Goal: Task Accomplishment & Management: Use online tool/utility

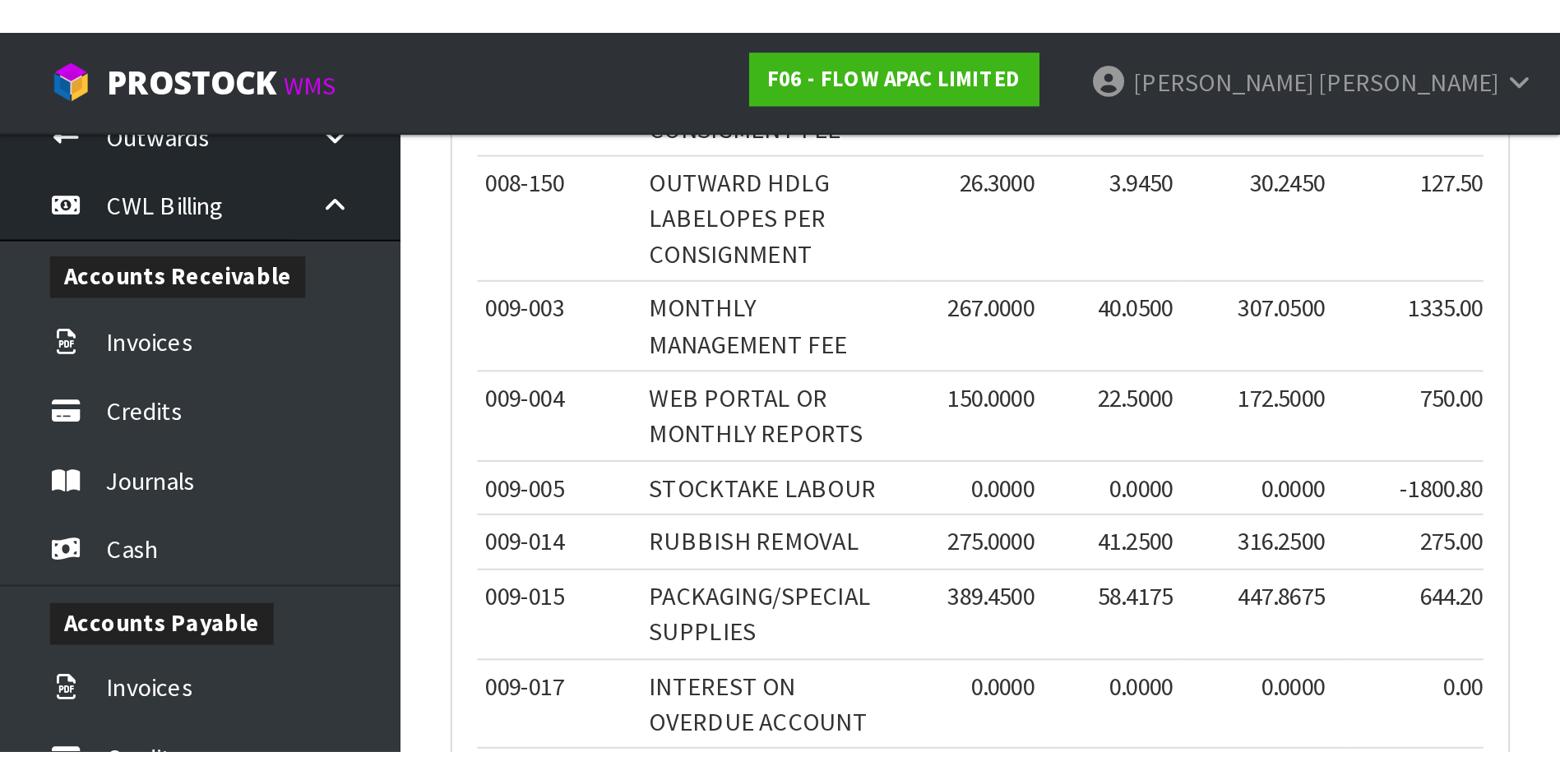
scroll to position [16807, 0]
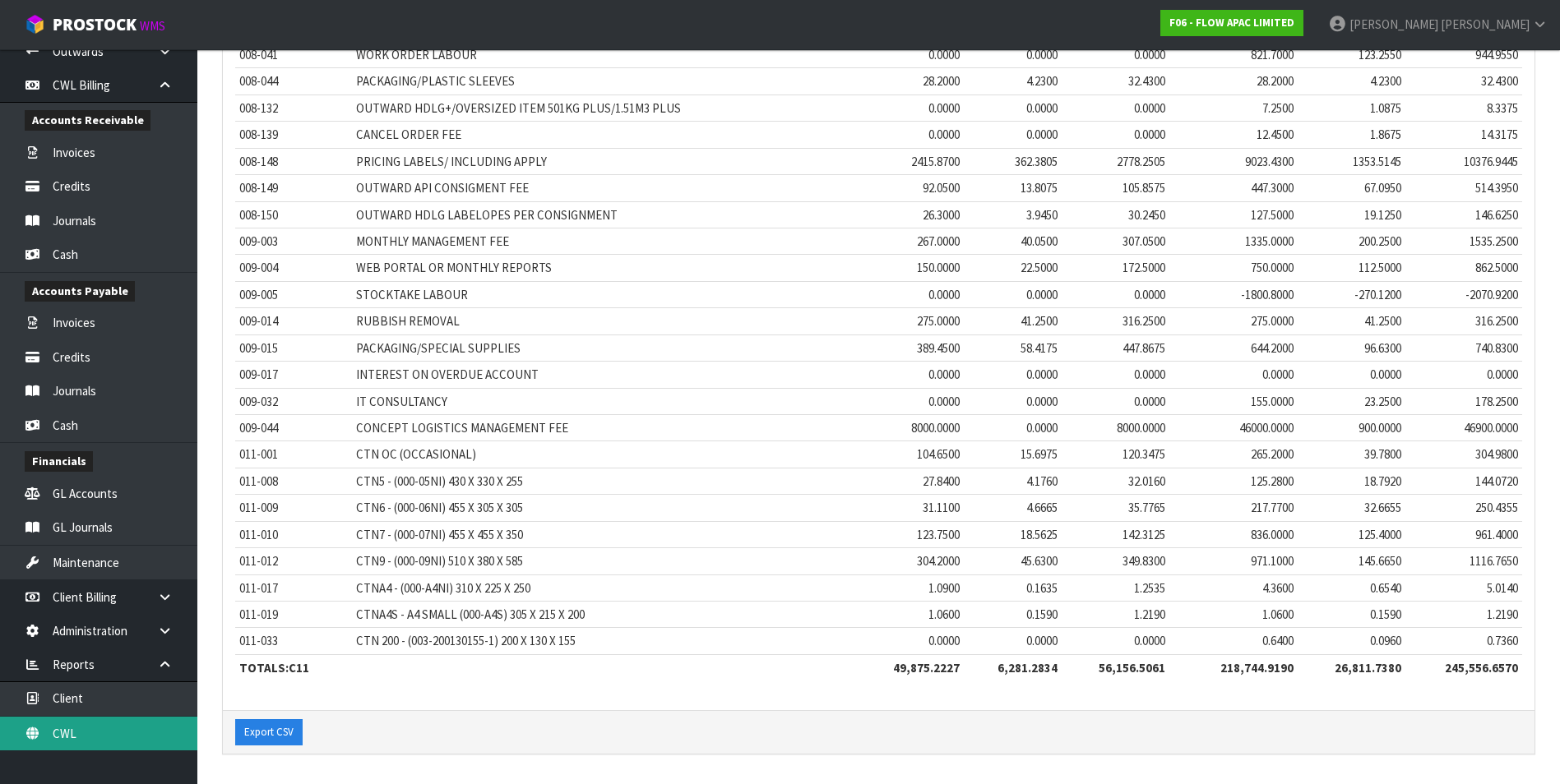
click at [103, 725] on link "CWL" at bounding box center [98, 734] width 197 height 34
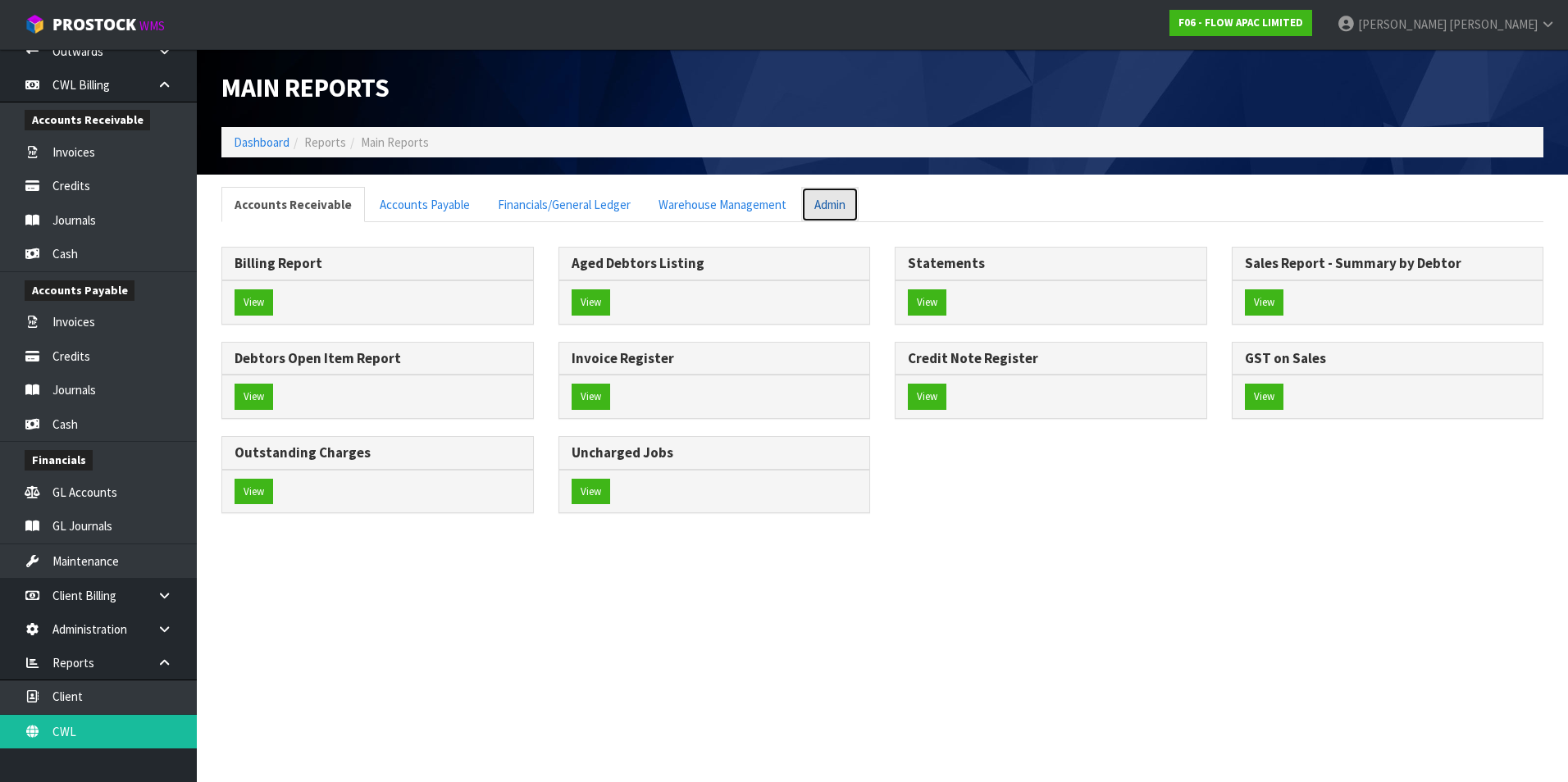
drag, startPoint x: 830, startPoint y: 205, endPoint x: 800, endPoint y: 218, distance: 32.7
click at [829, 205] on link "Admin" at bounding box center [830, 205] width 57 height 36
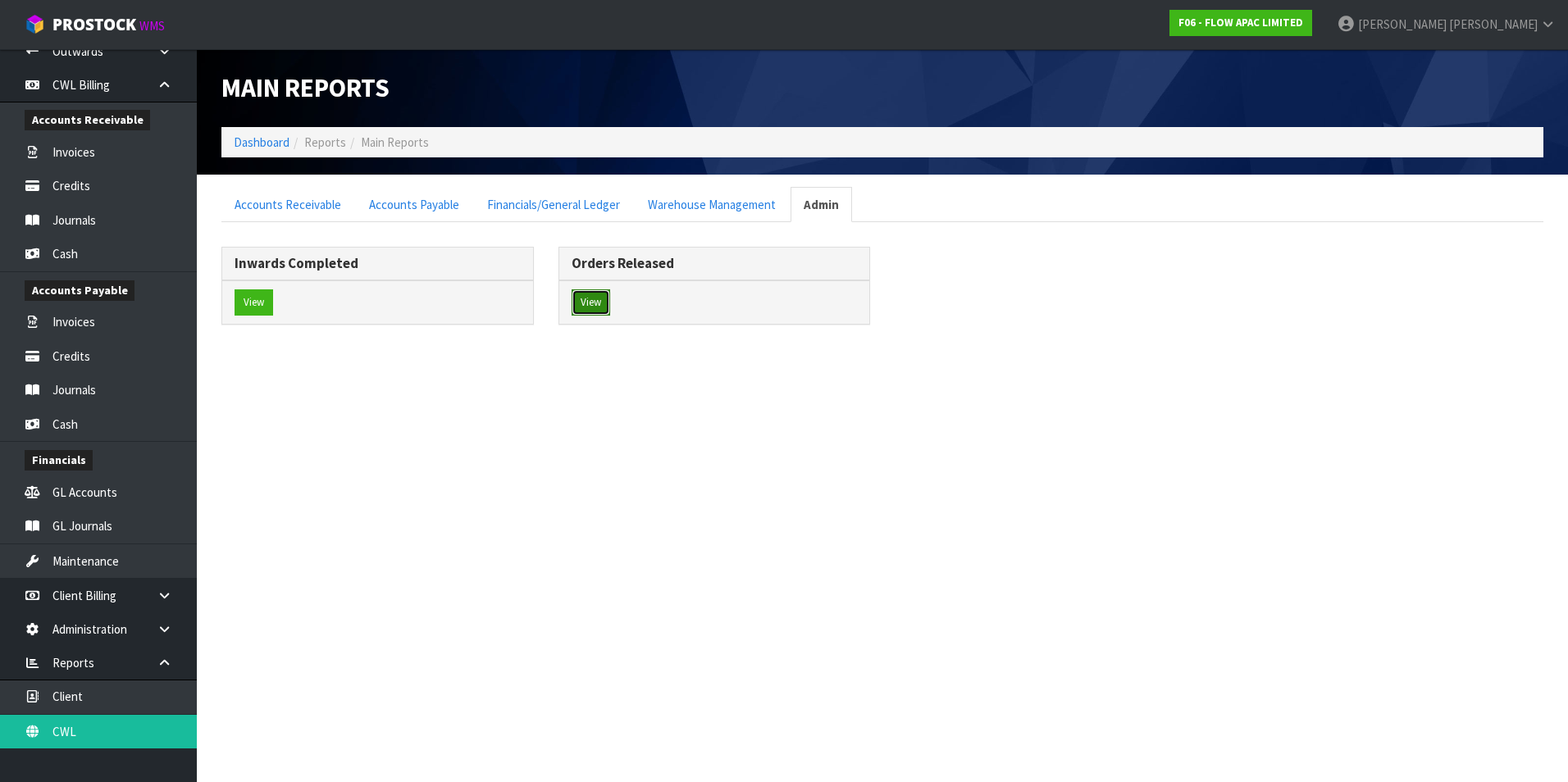
click at [599, 303] on button "View" at bounding box center [591, 303] width 38 height 26
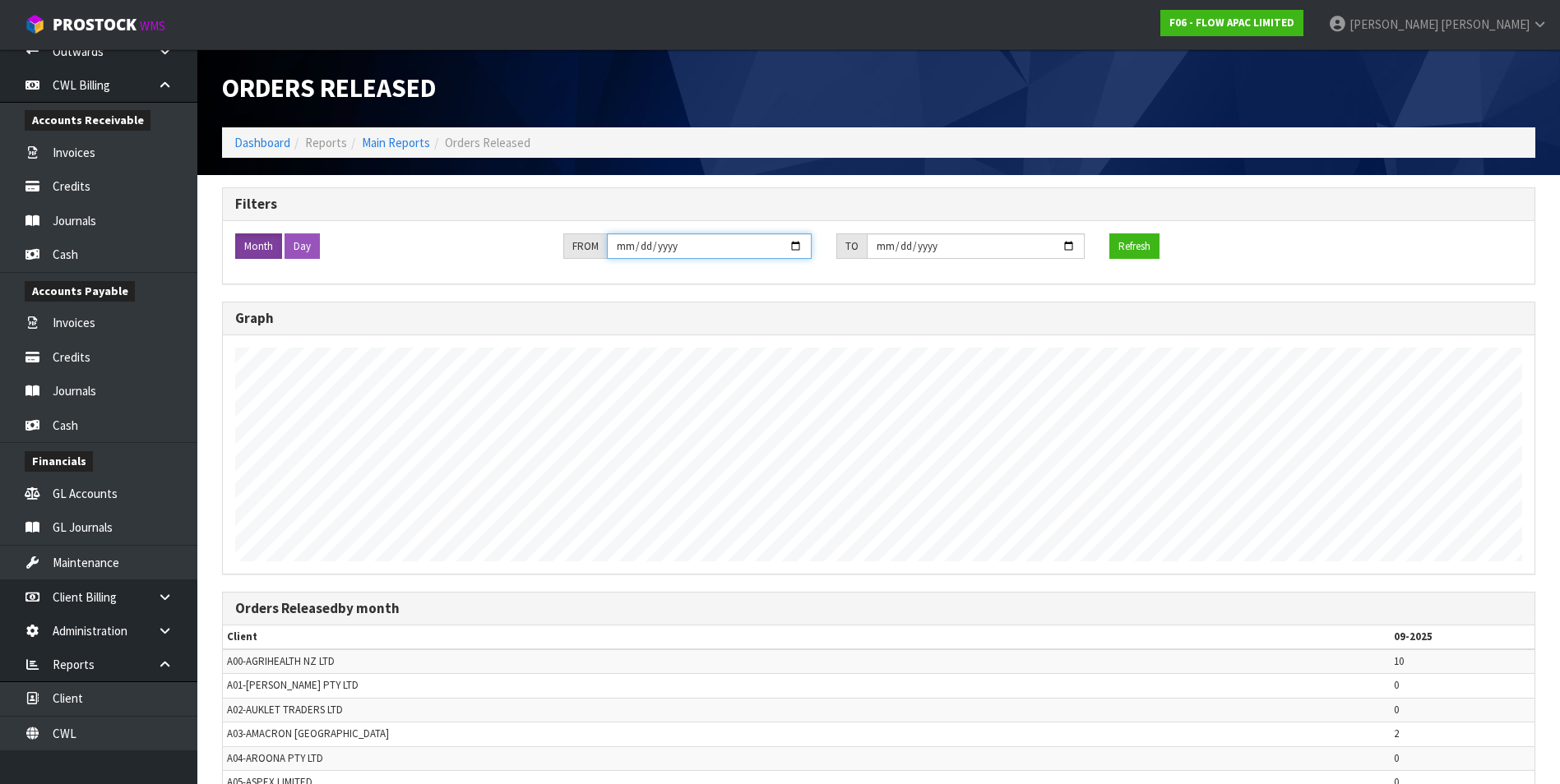
click at [806, 243] on input "[DATE]" at bounding box center [709, 246] width 204 height 25
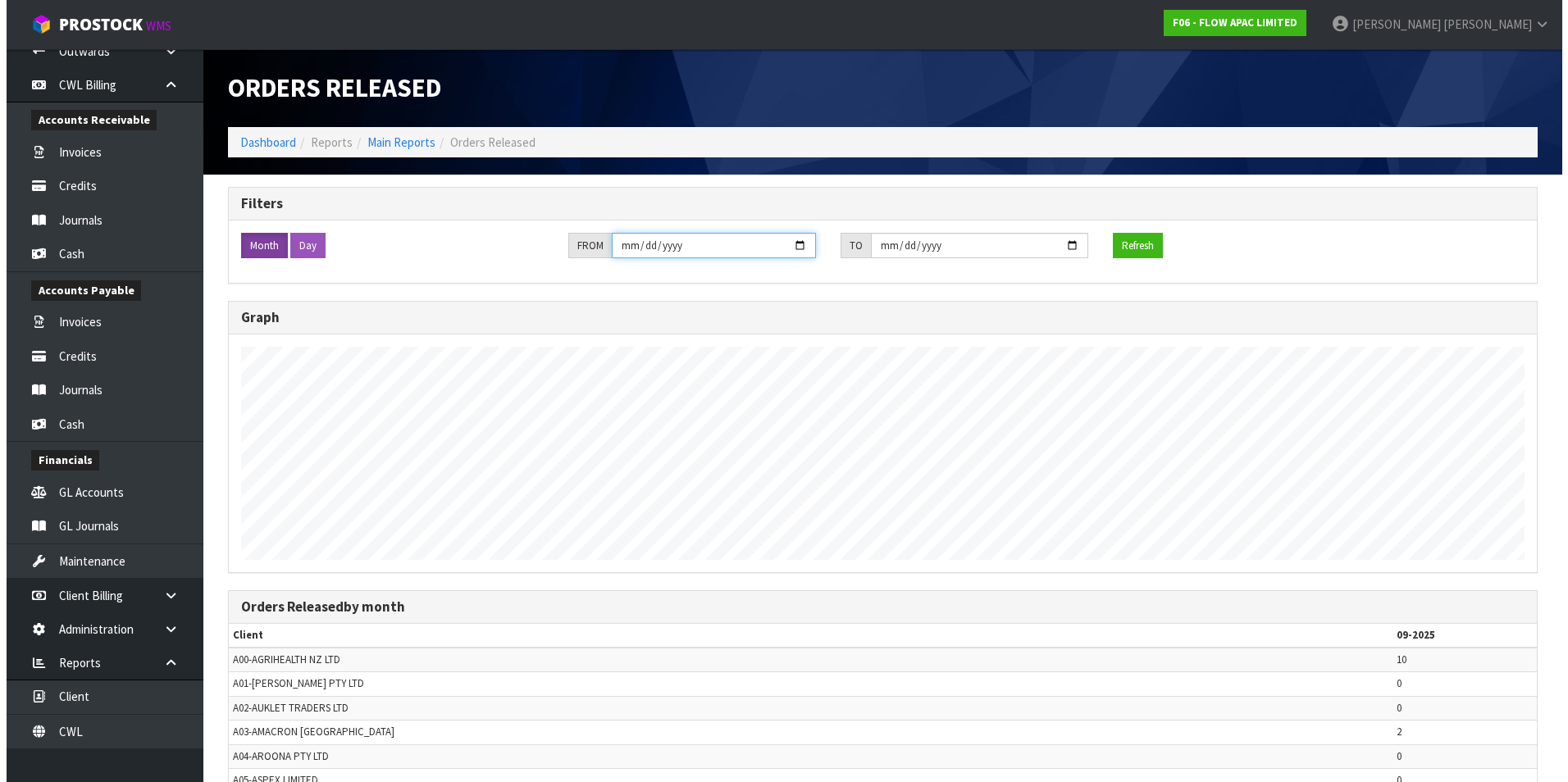
scroll to position [782, 1556]
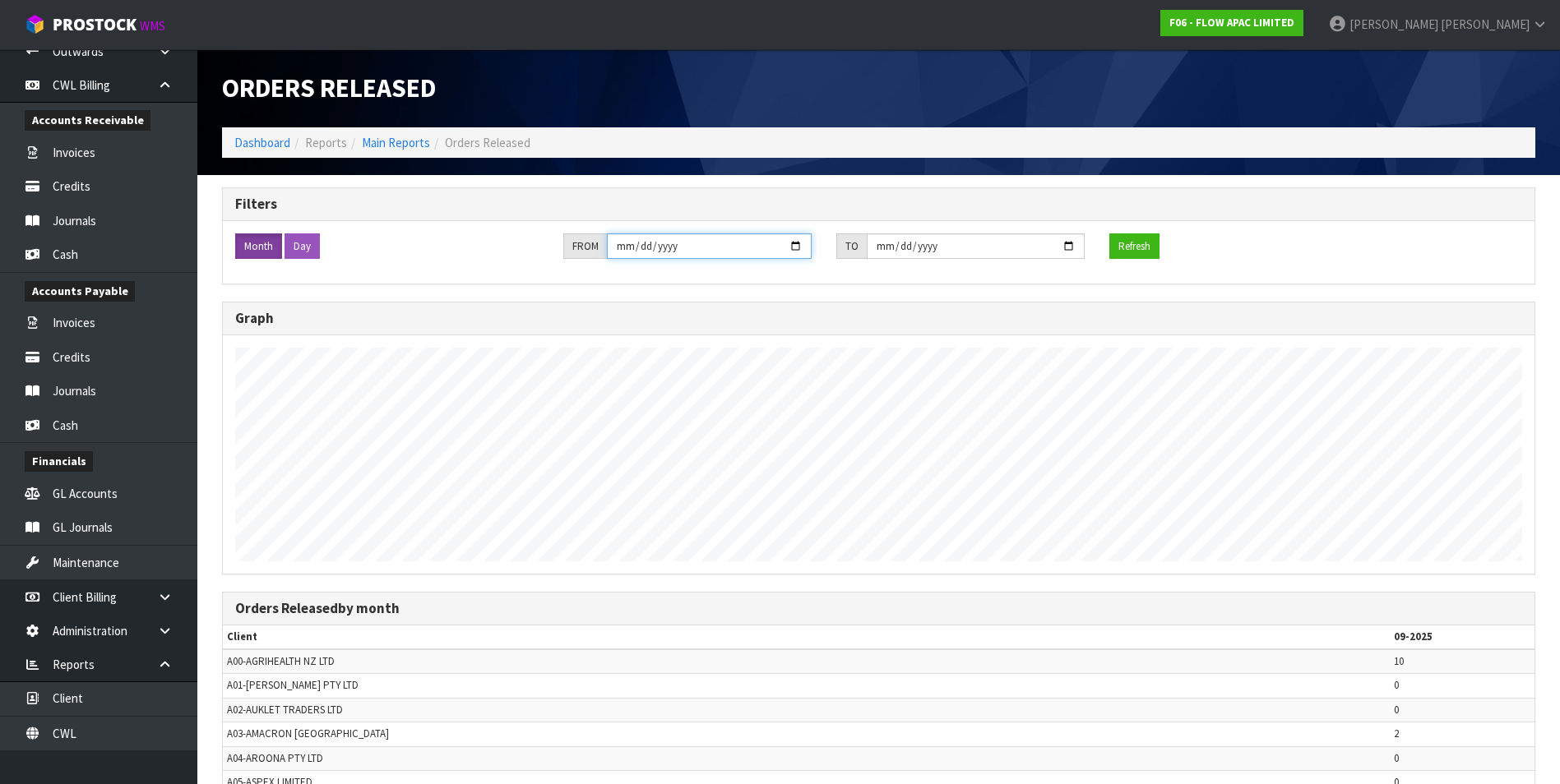
click at [792, 248] on input "[DATE]" at bounding box center [709, 246] width 204 height 25
type input "[DATE]"
drag, startPoint x: 1074, startPoint y: 249, endPoint x: 1064, endPoint y: 251, distance: 10.2
click at [1073, 249] on input "[DATE]" at bounding box center [976, 246] width 218 height 25
type input "[DATE]"
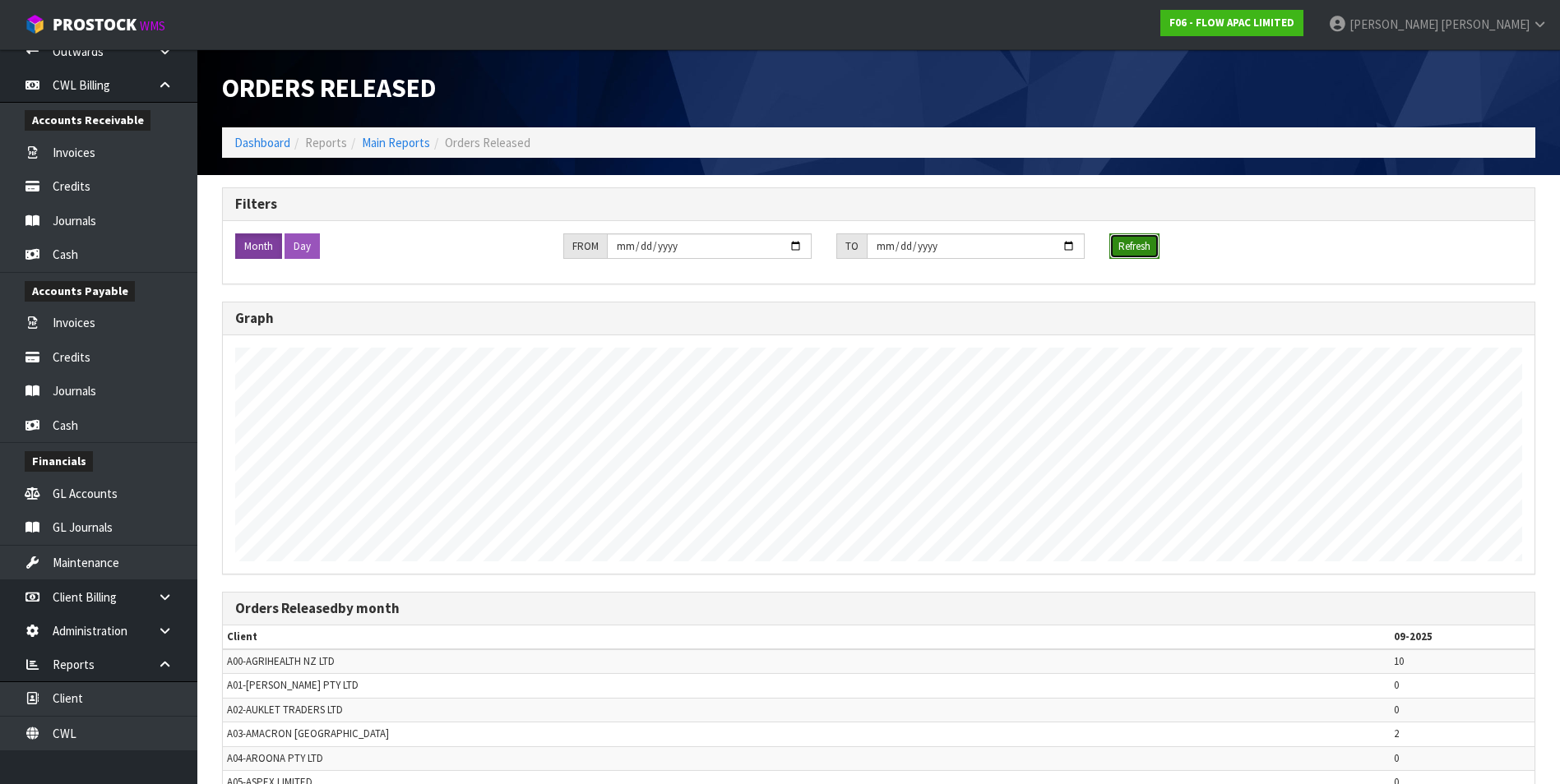
click at [1137, 244] on button "Refresh" at bounding box center [1135, 247] width 50 height 26
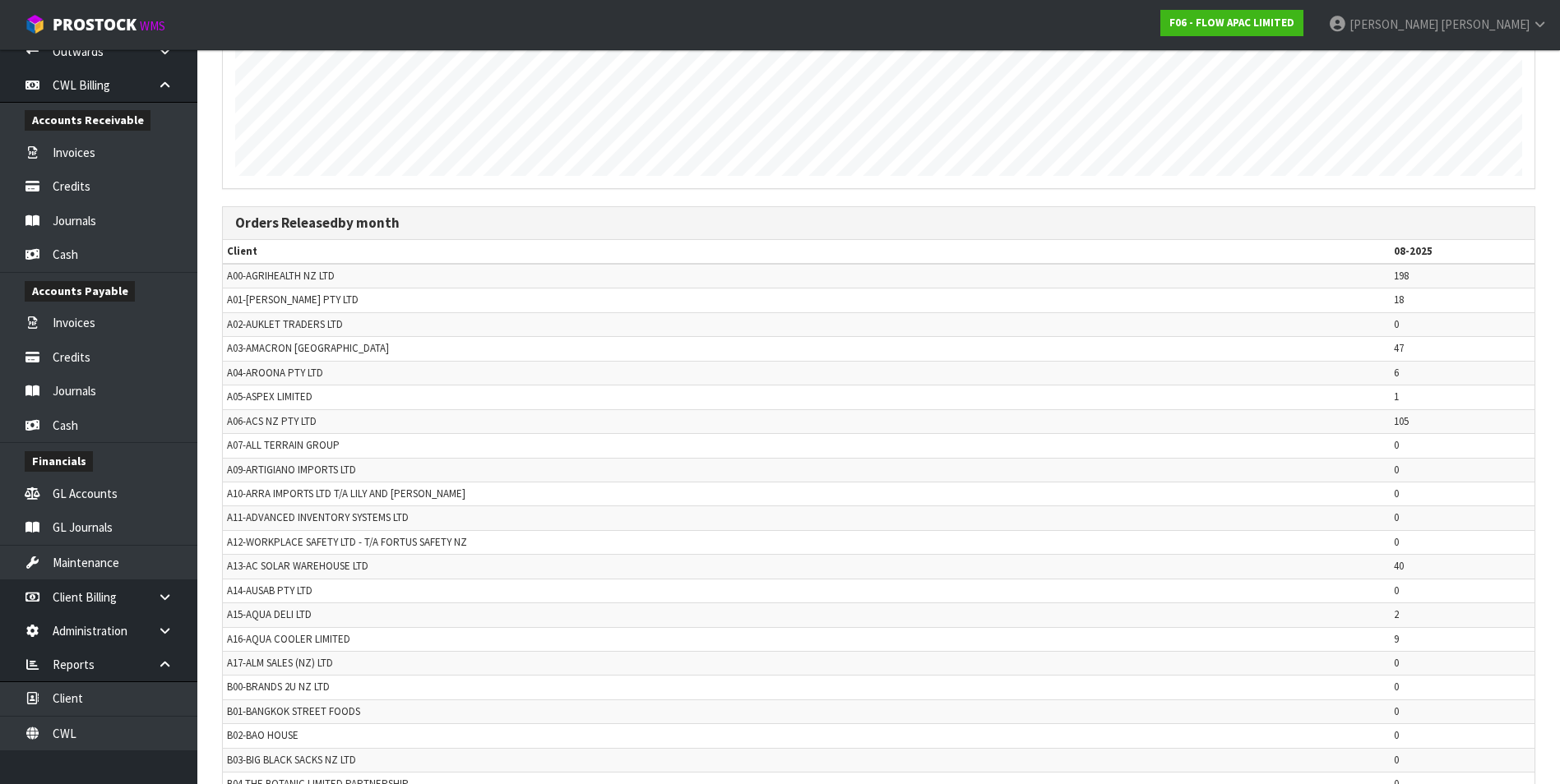
scroll to position [493, 0]
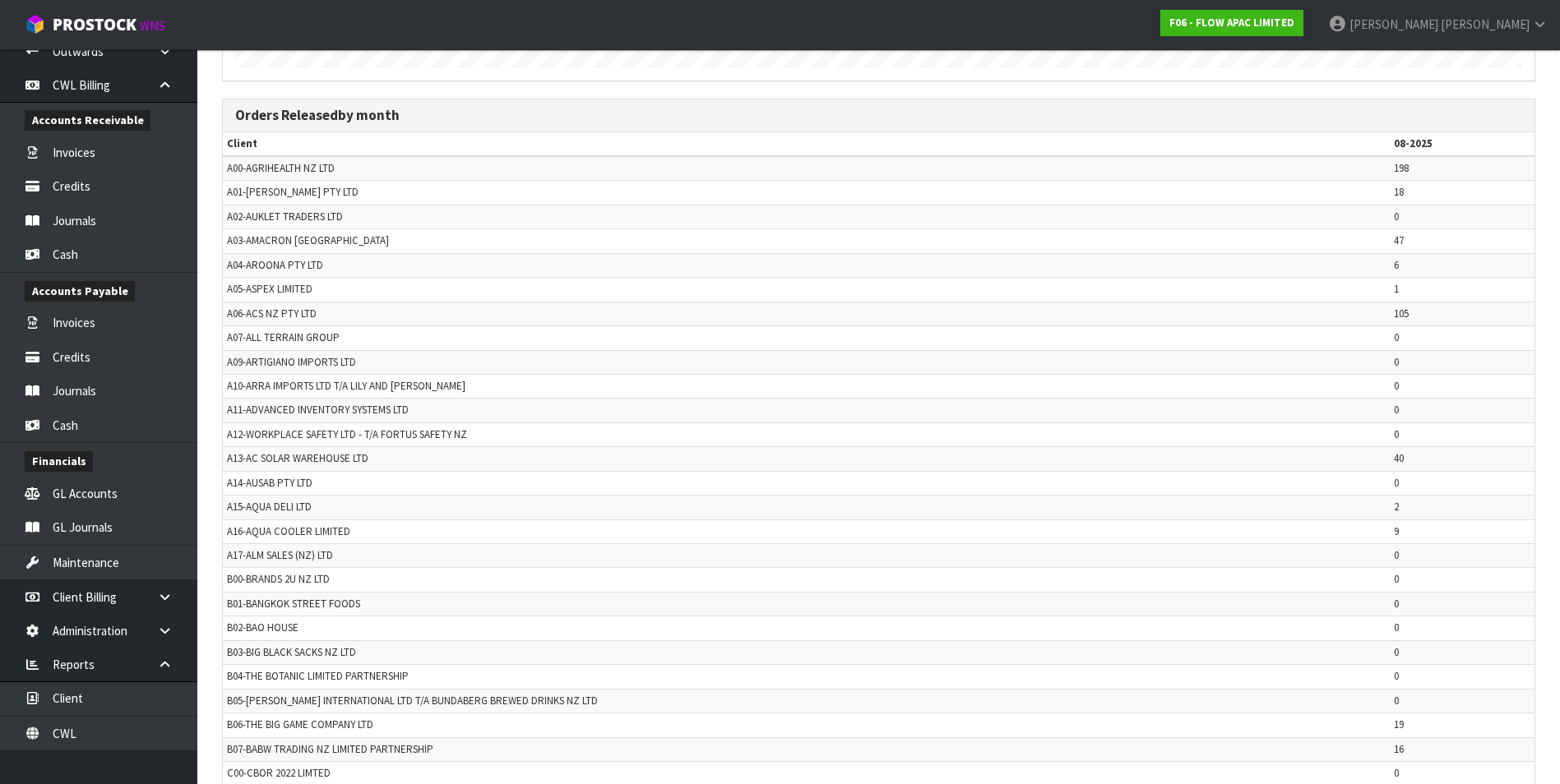
click at [1136, 611] on td "B01-BANGKOK STREET FOODS" at bounding box center [806, 603] width 1167 height 23
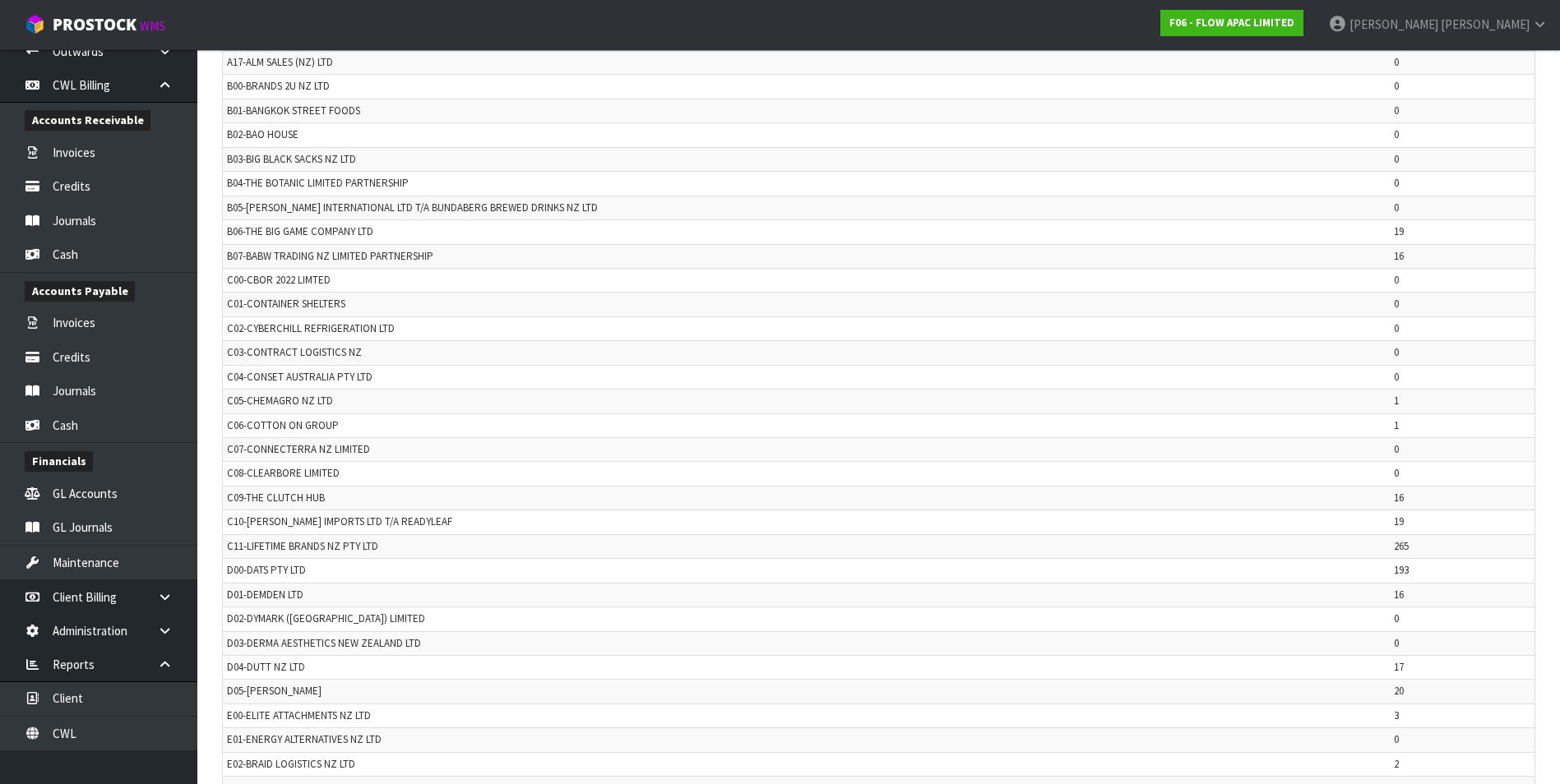
scroll to position [1068, 0]
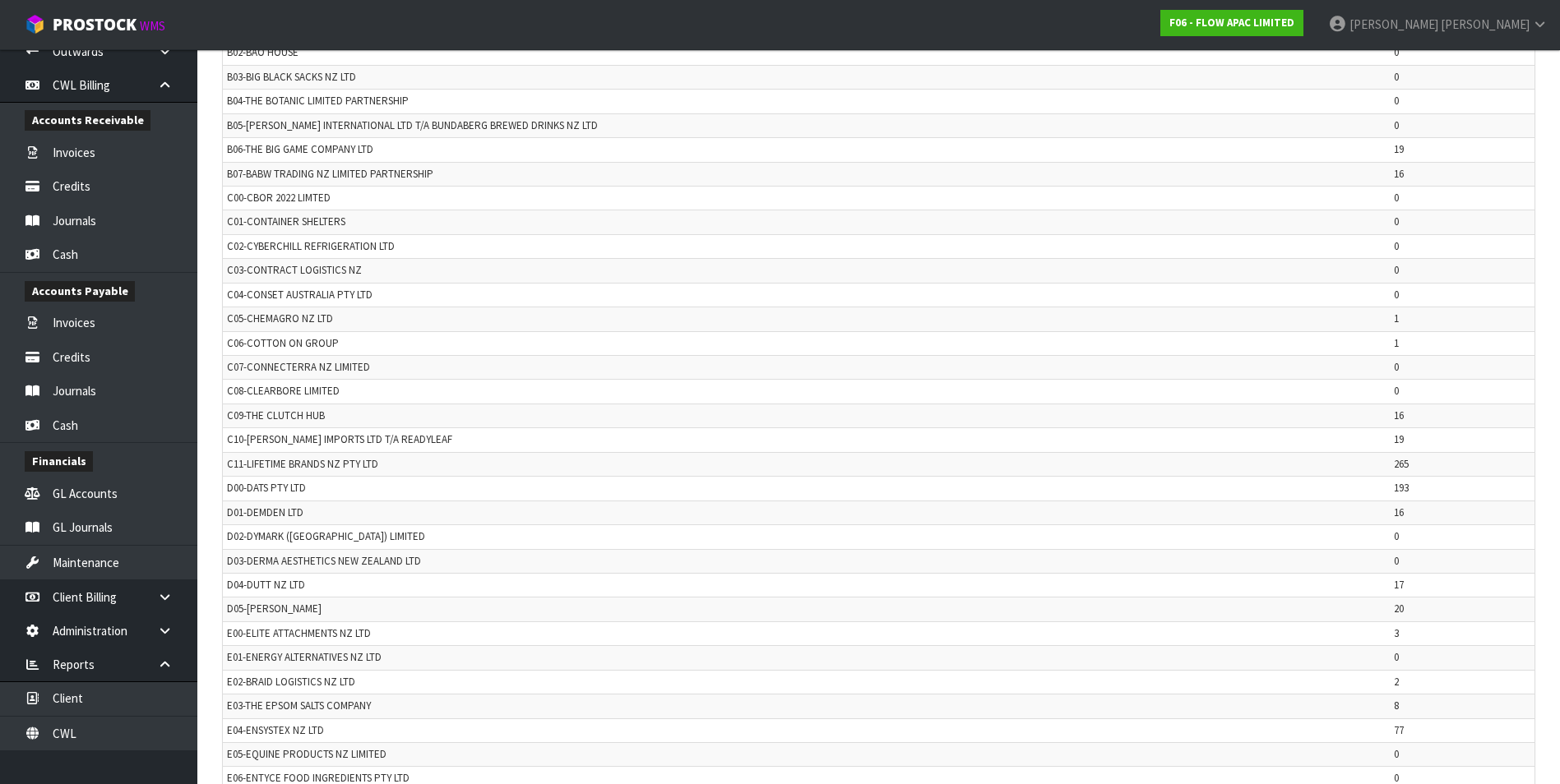
click at [1274, 598] on td "D05-[PERSON_NAME]" at bounding box center [806, 608] width 1167 height 23
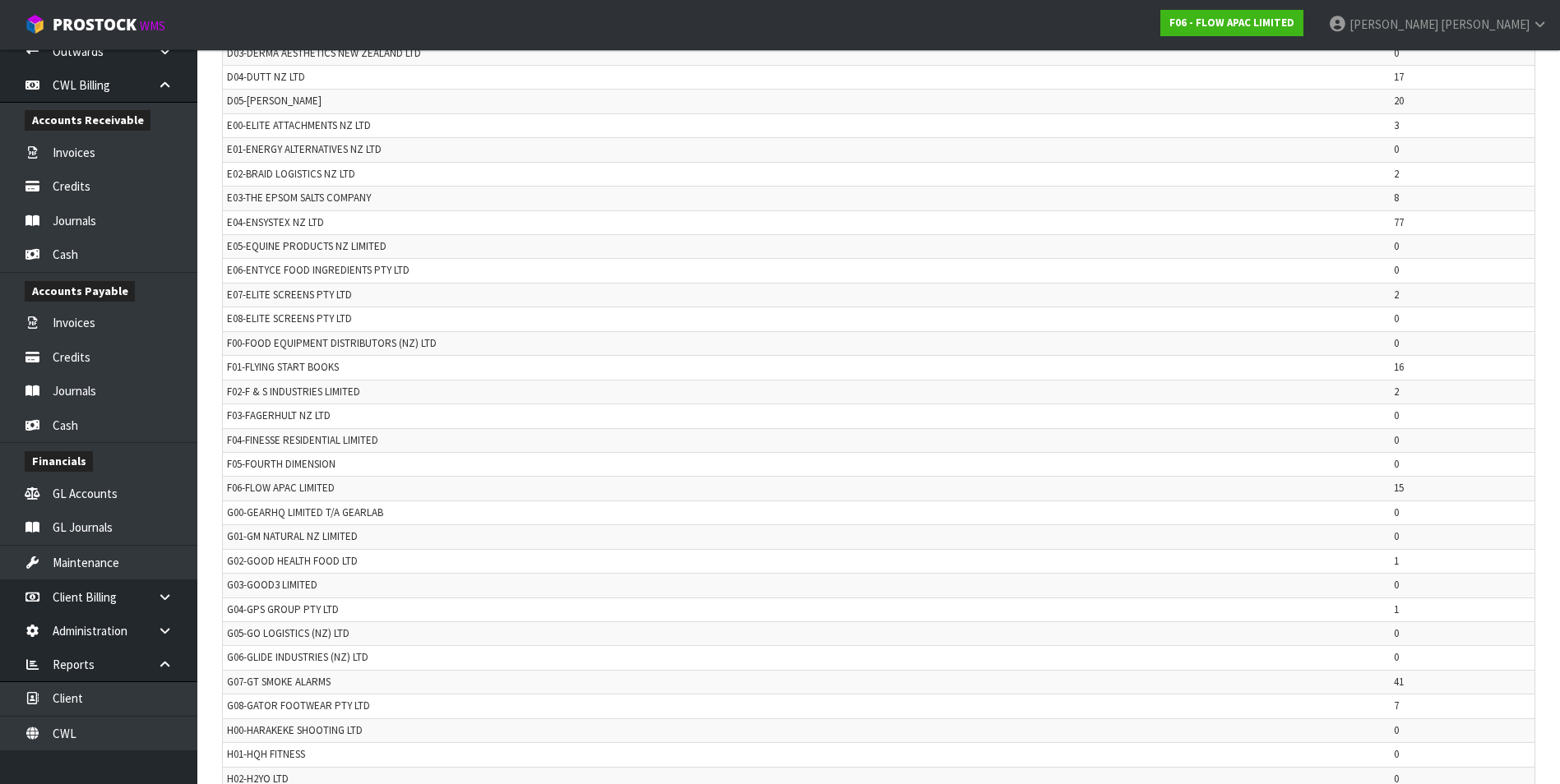
scroll to position [1562, 0]
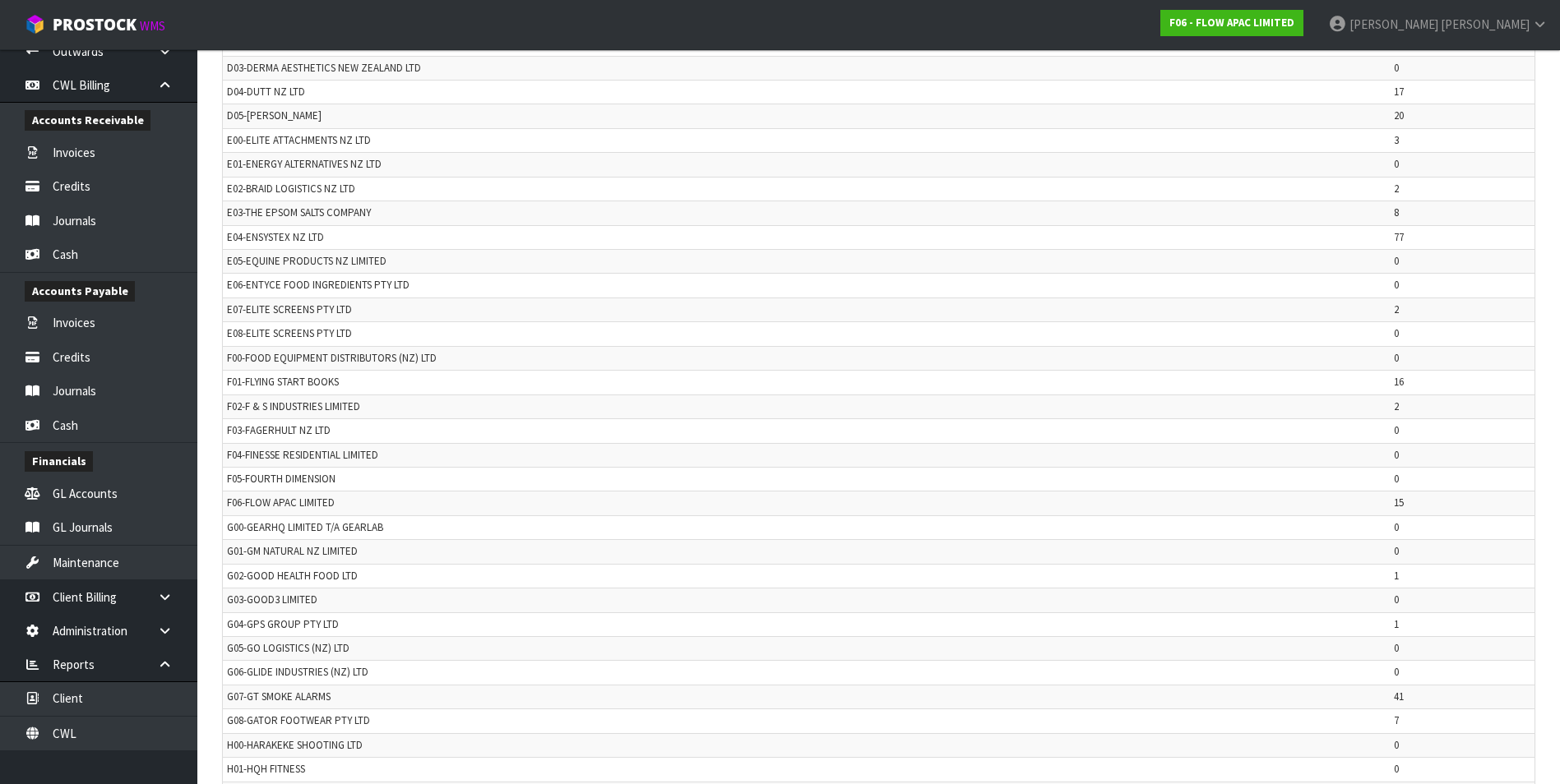
click at [1049, 598] on td "G03-GOOD3 LIMITED" at bounding box center [806, 600] width 1167 height 23
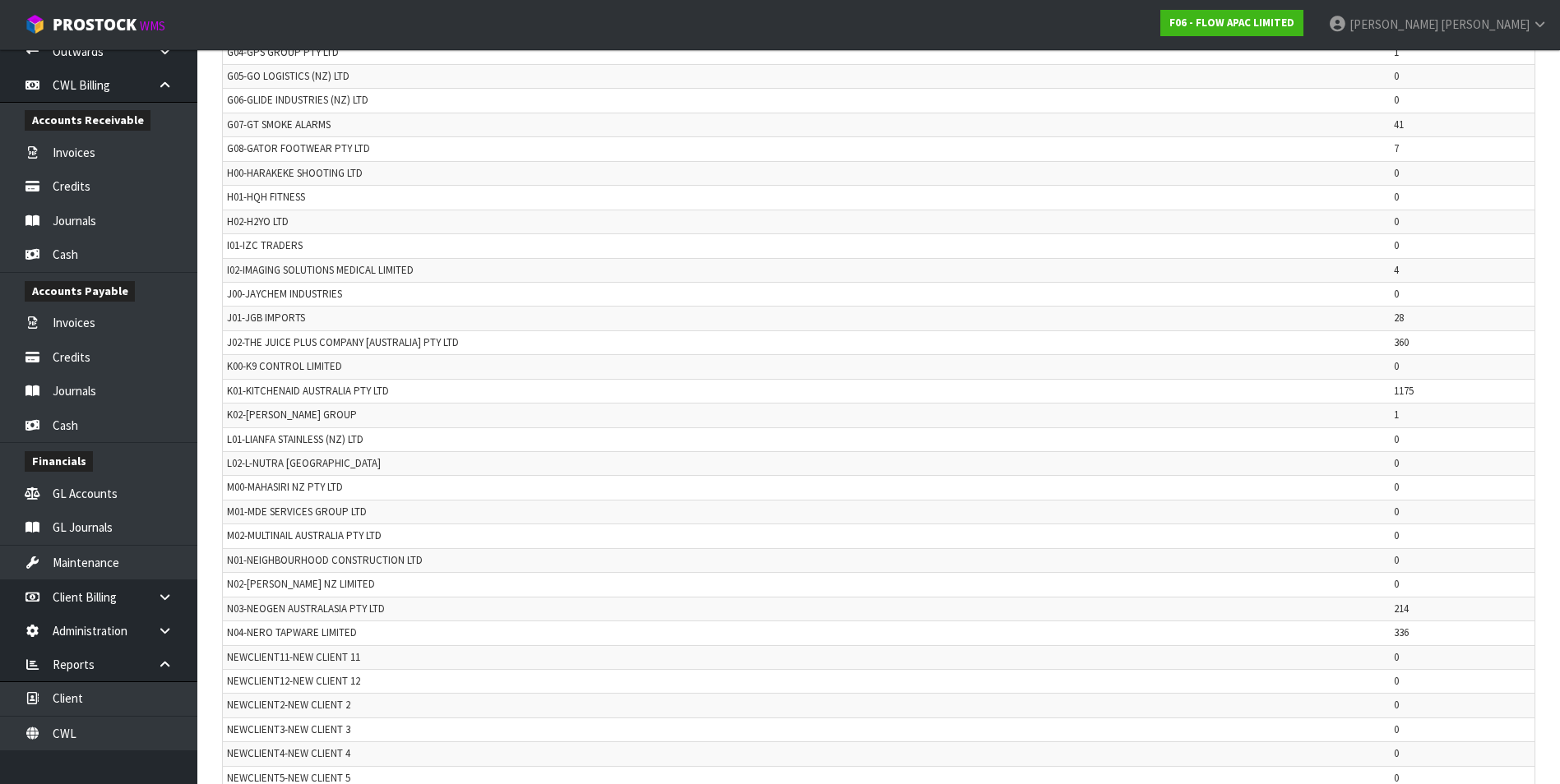
scroll to position [2136, 0]
click at [1290, 581] on td "N02-[PERSON_NAME] NZ LIMITED" at bounding box center [806, 581] width 1167 height 23
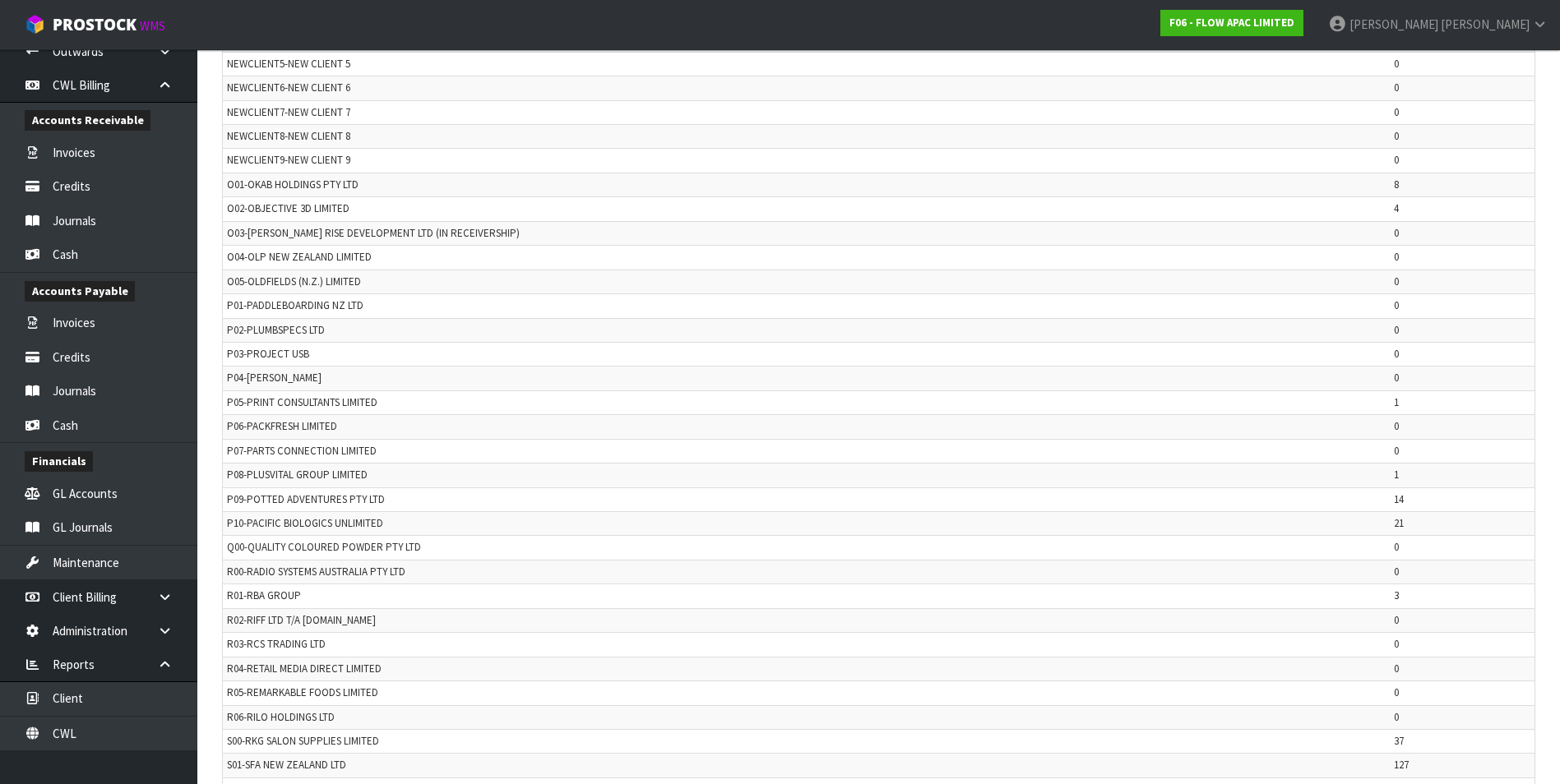
scroll to position [2876, 0]
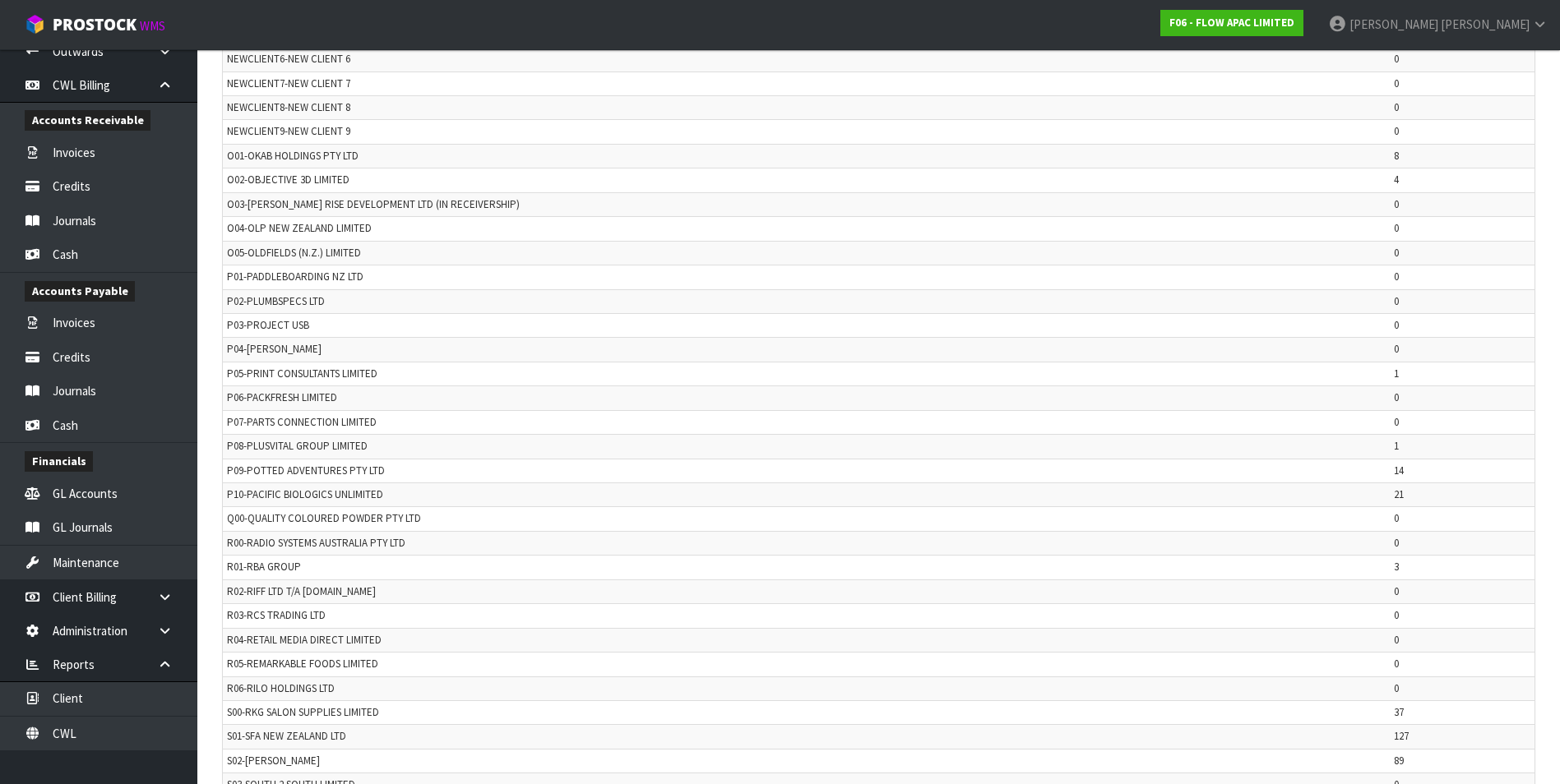
click at [1399, 713] on td "37" at bounding box center [1462, 712] width 144 height 23
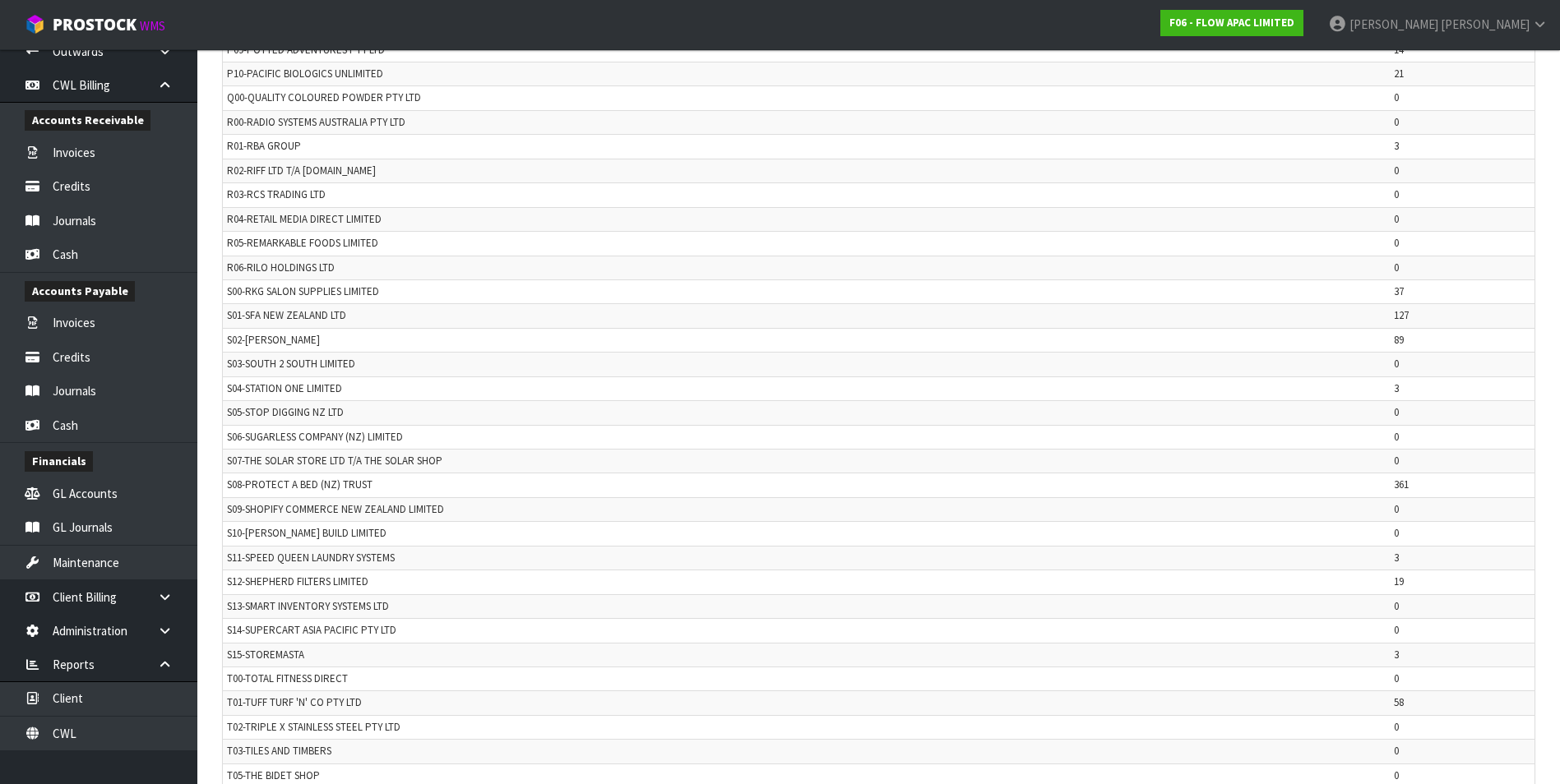
scroll to position [3370, 0]
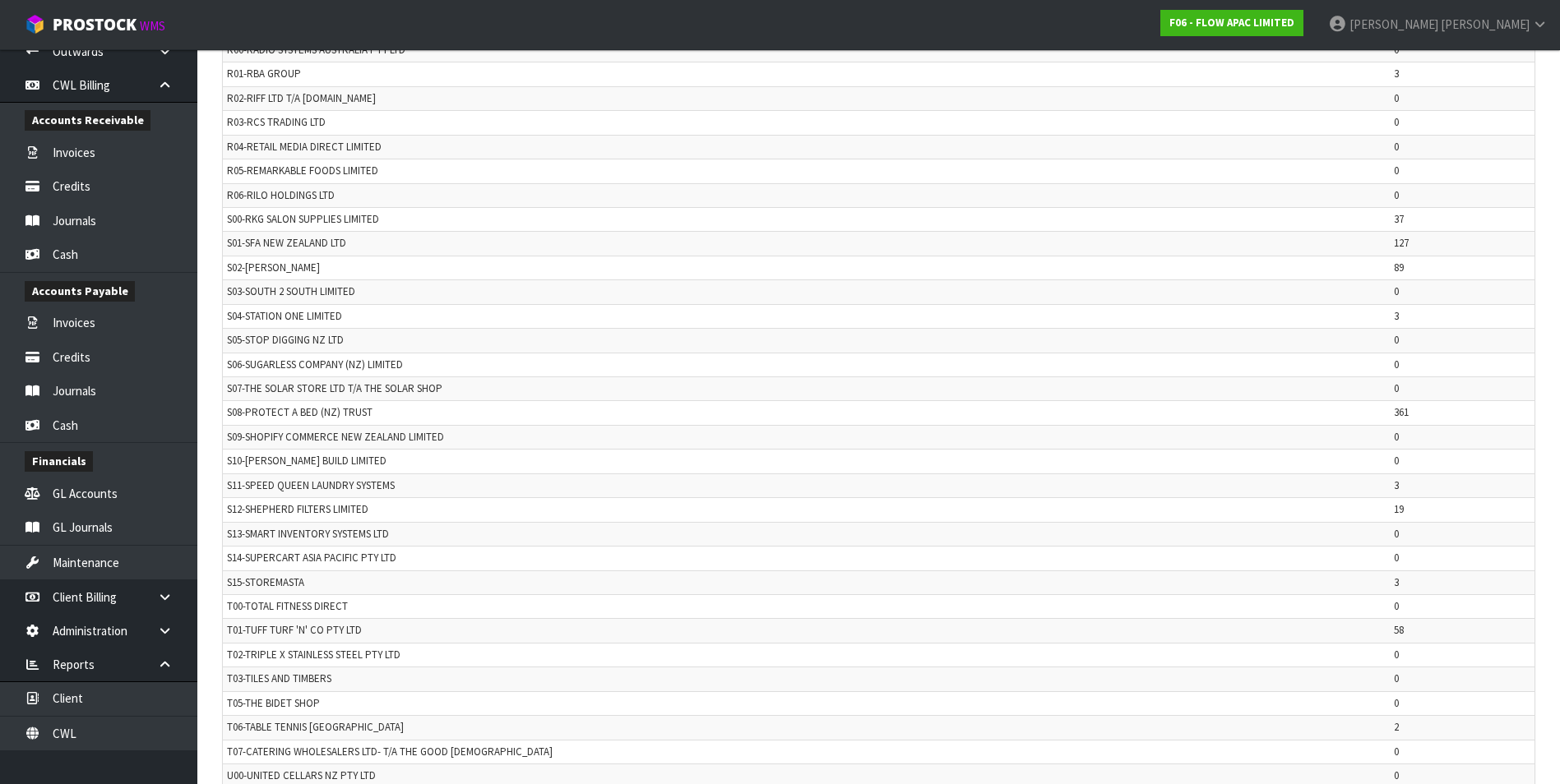
click at [1399, 702] on td "0" at bounding box center [1462, 702] width 144 height 23
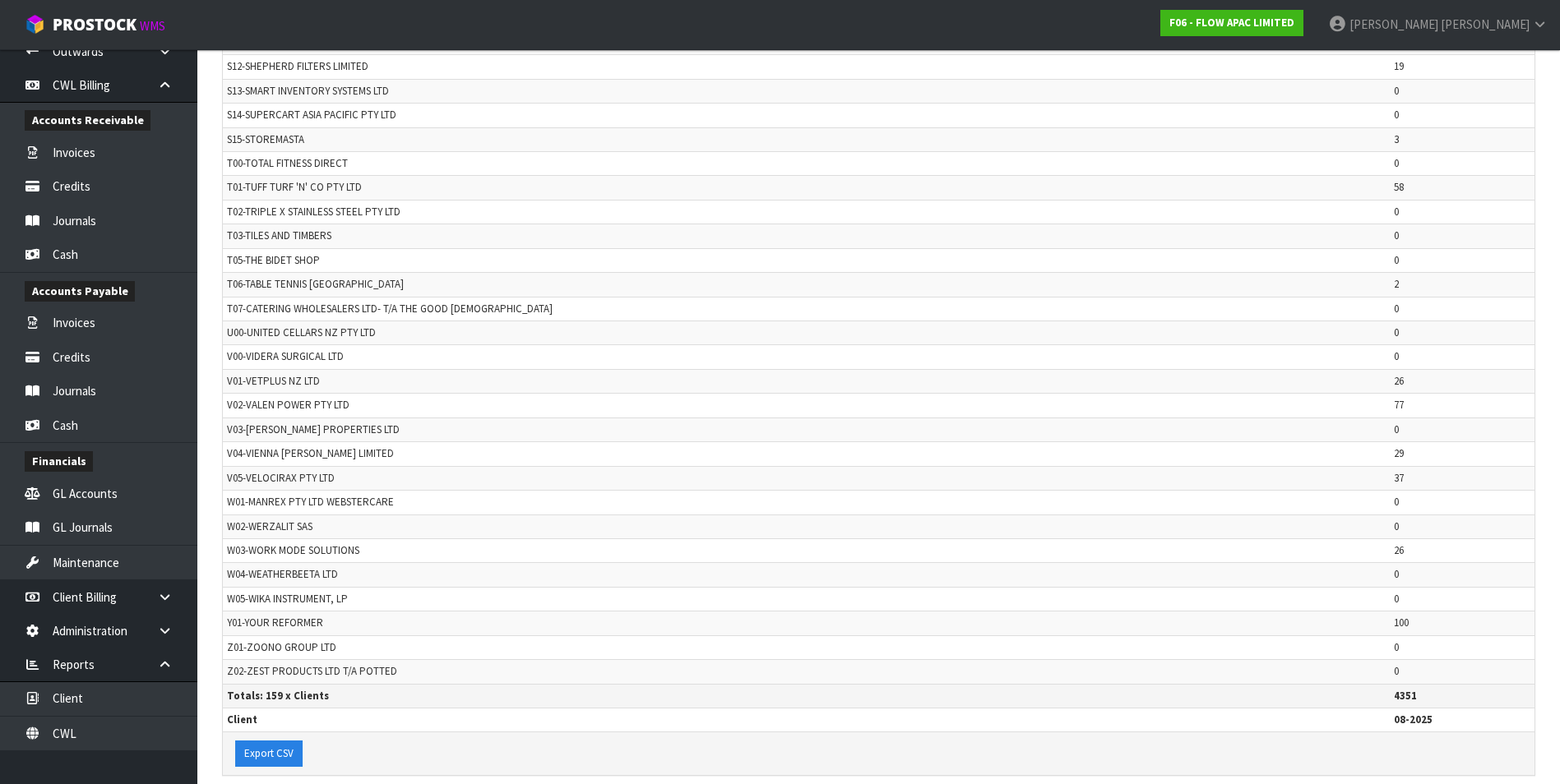
scroll to position [3834, 0]
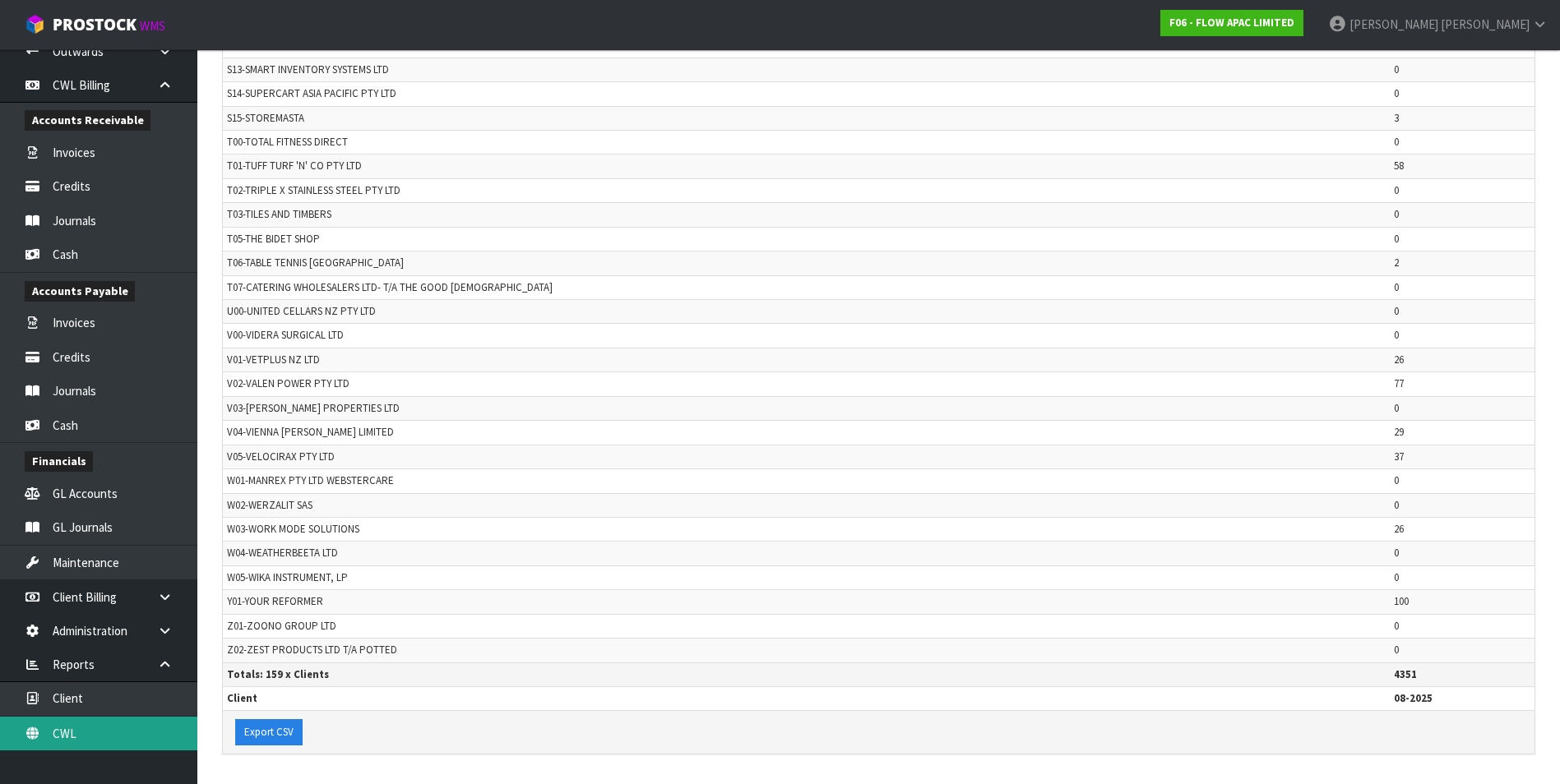
click at [89, 740] on link "CWL" at bounding box center [98, 734] width 197 height 34
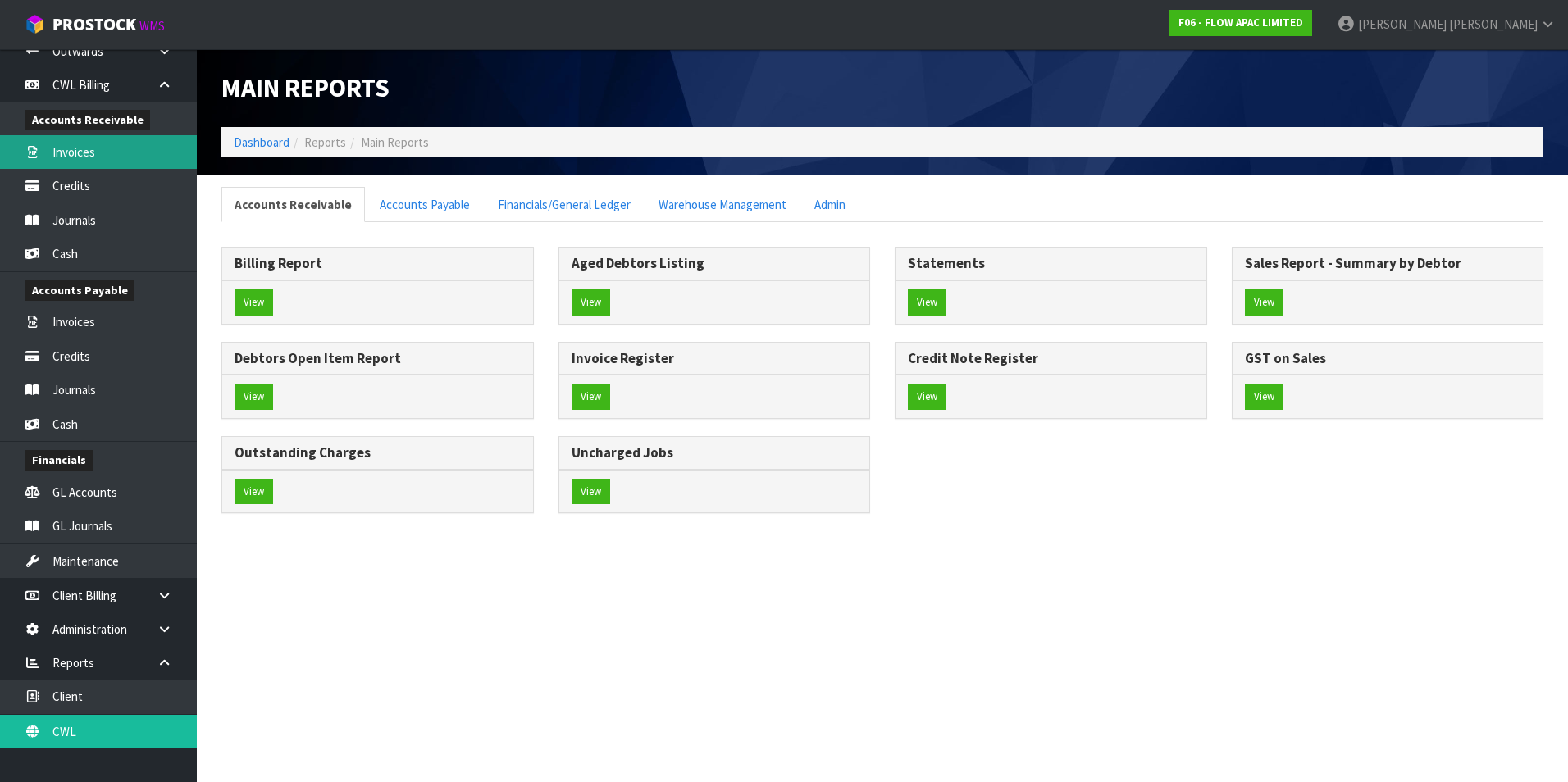
click at [86, 156] on link "Invoices" at bounding box center [98, 152] width 197 height 34
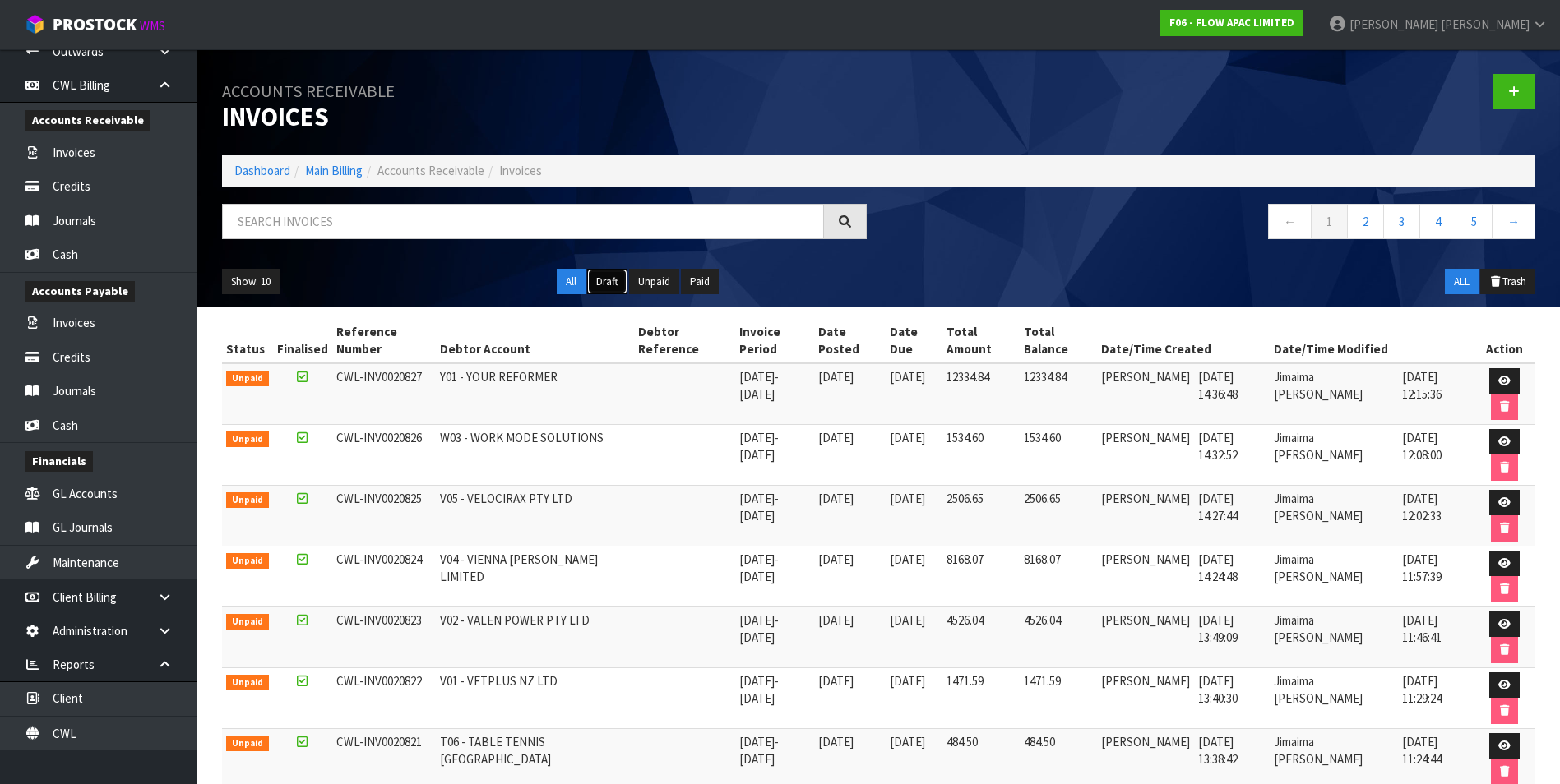
click at [597, 280] on button "Draft" at bounding box center [607, 282] width 40 height 26
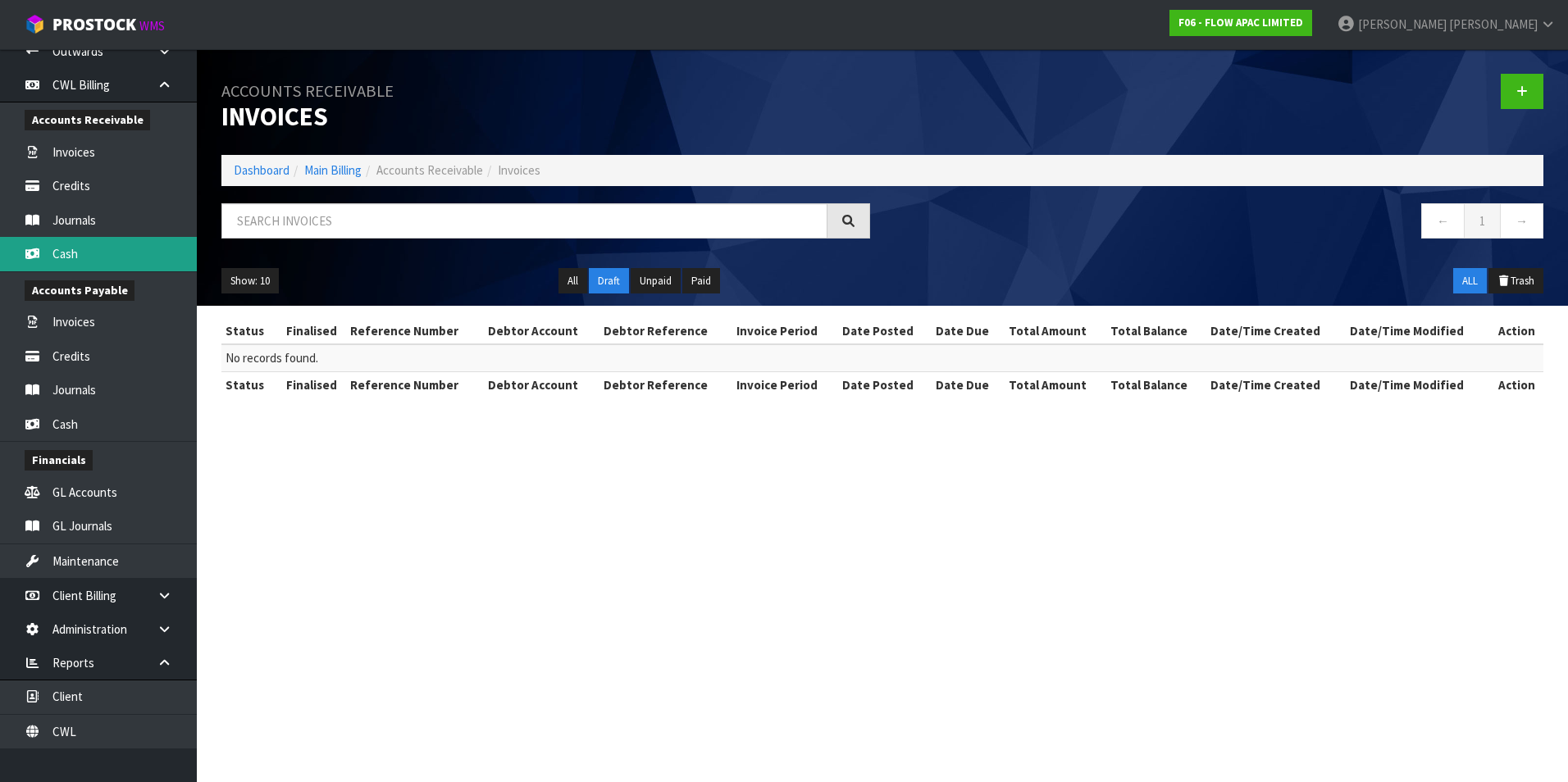
click at [71, 253] on link "Cash" at bounding box center [98, 253] width 197 height 34
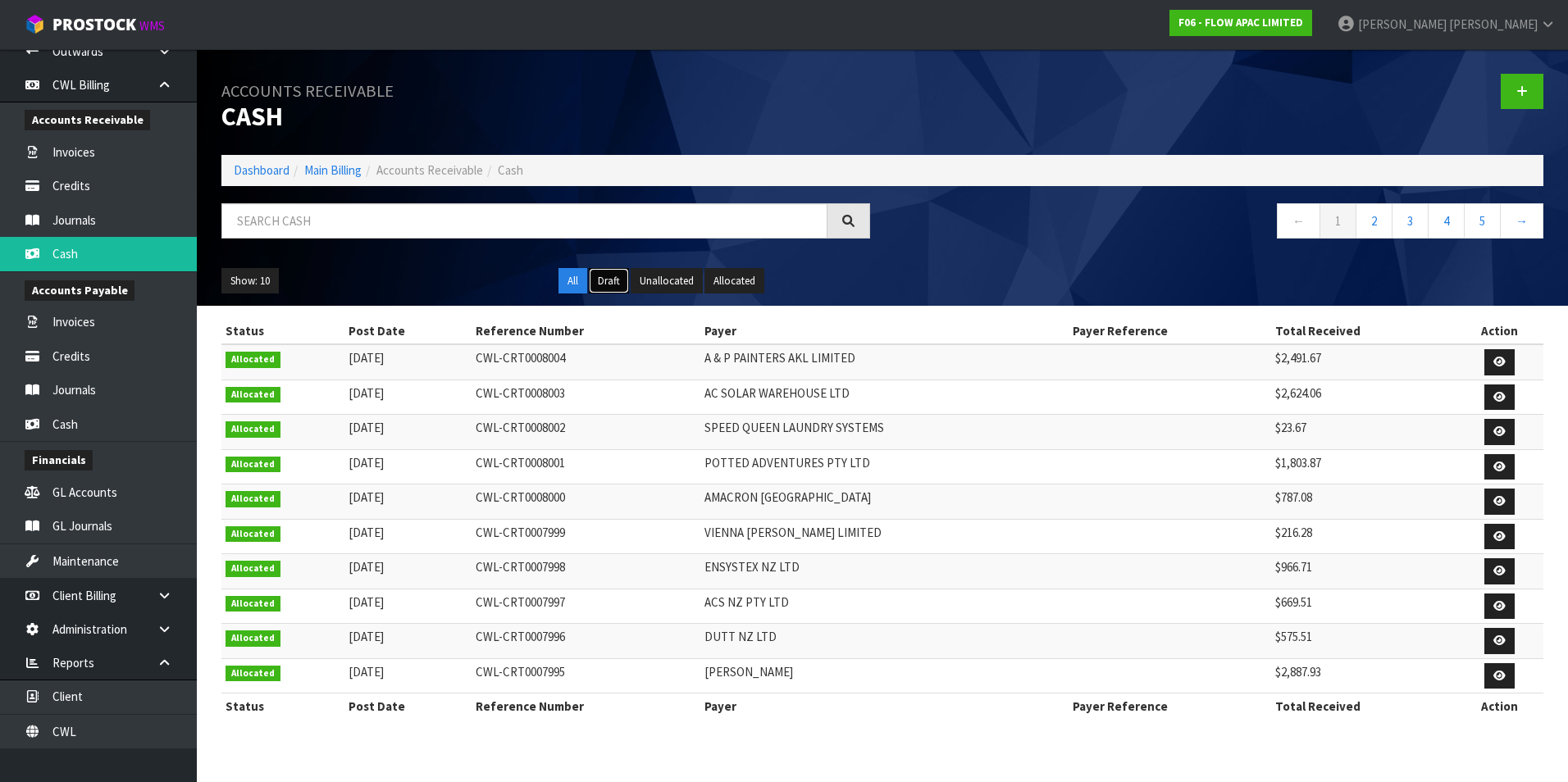
click at [613, 279] on button "Draft" at bounding box center [609, 281] width 40 height 26
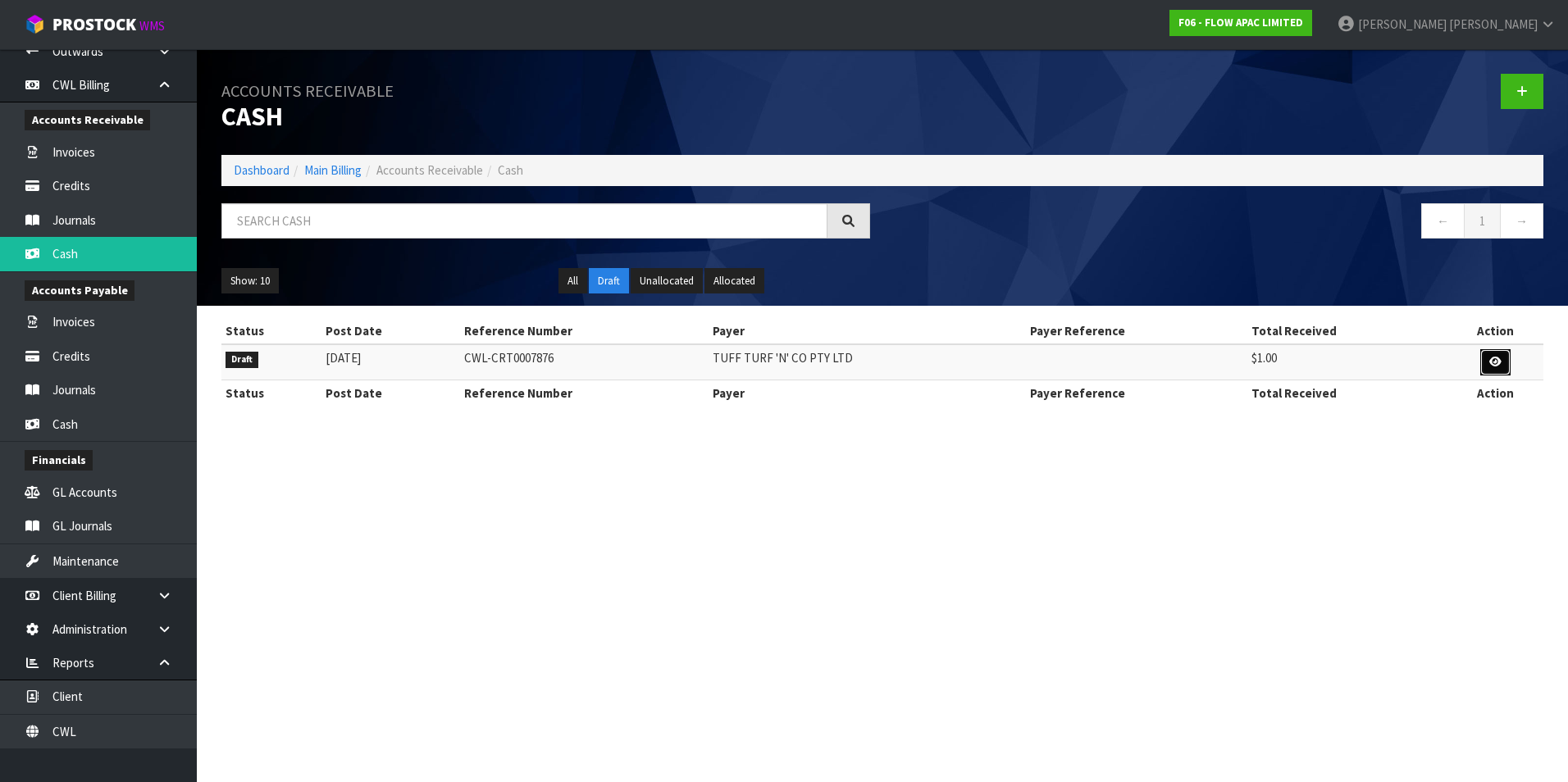
click at [1489, 366] on icon at bounding box center [1495, 362] width 12 height 10
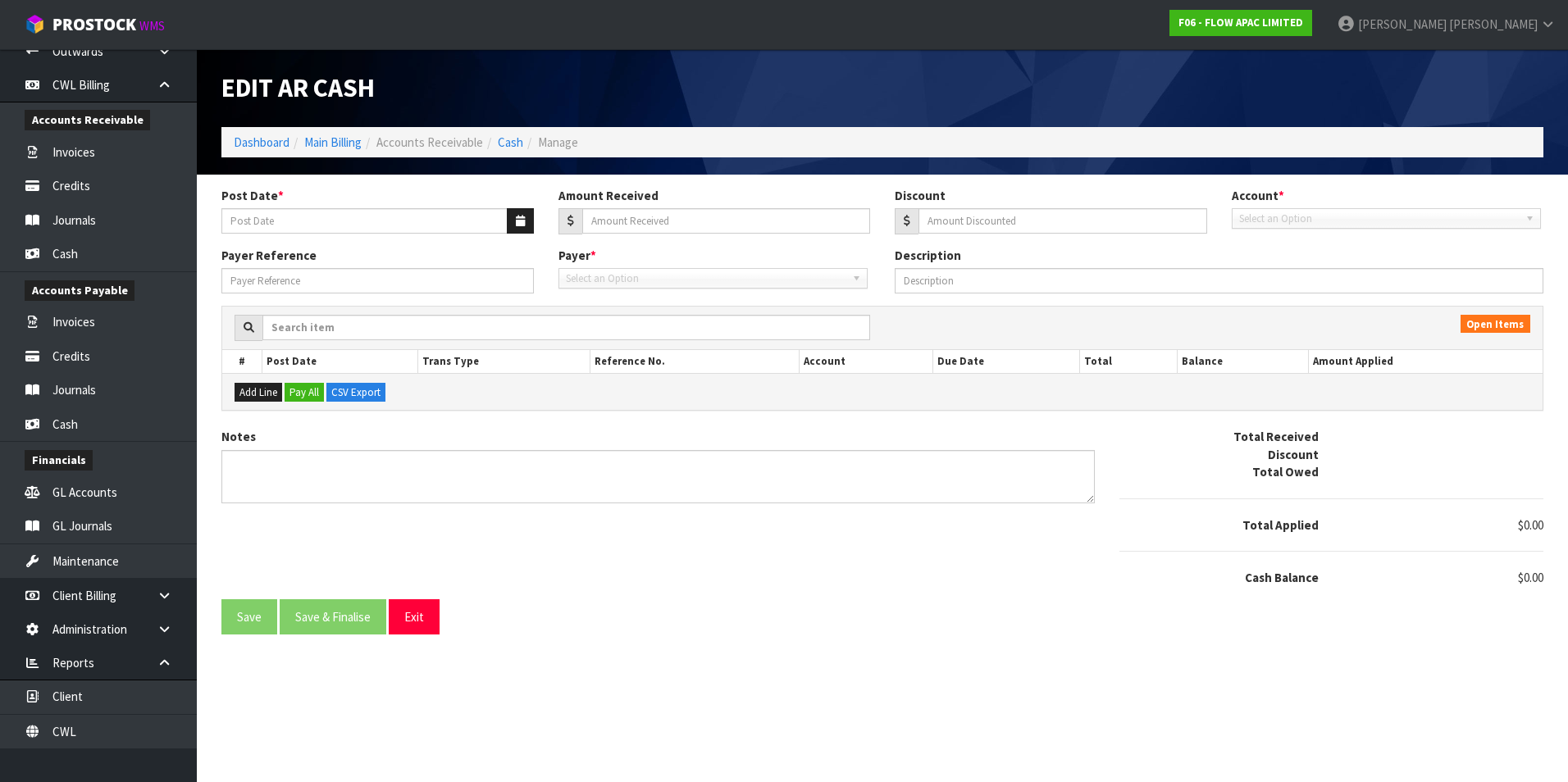
type input "[DATE]"
type input "1"
type input "0"
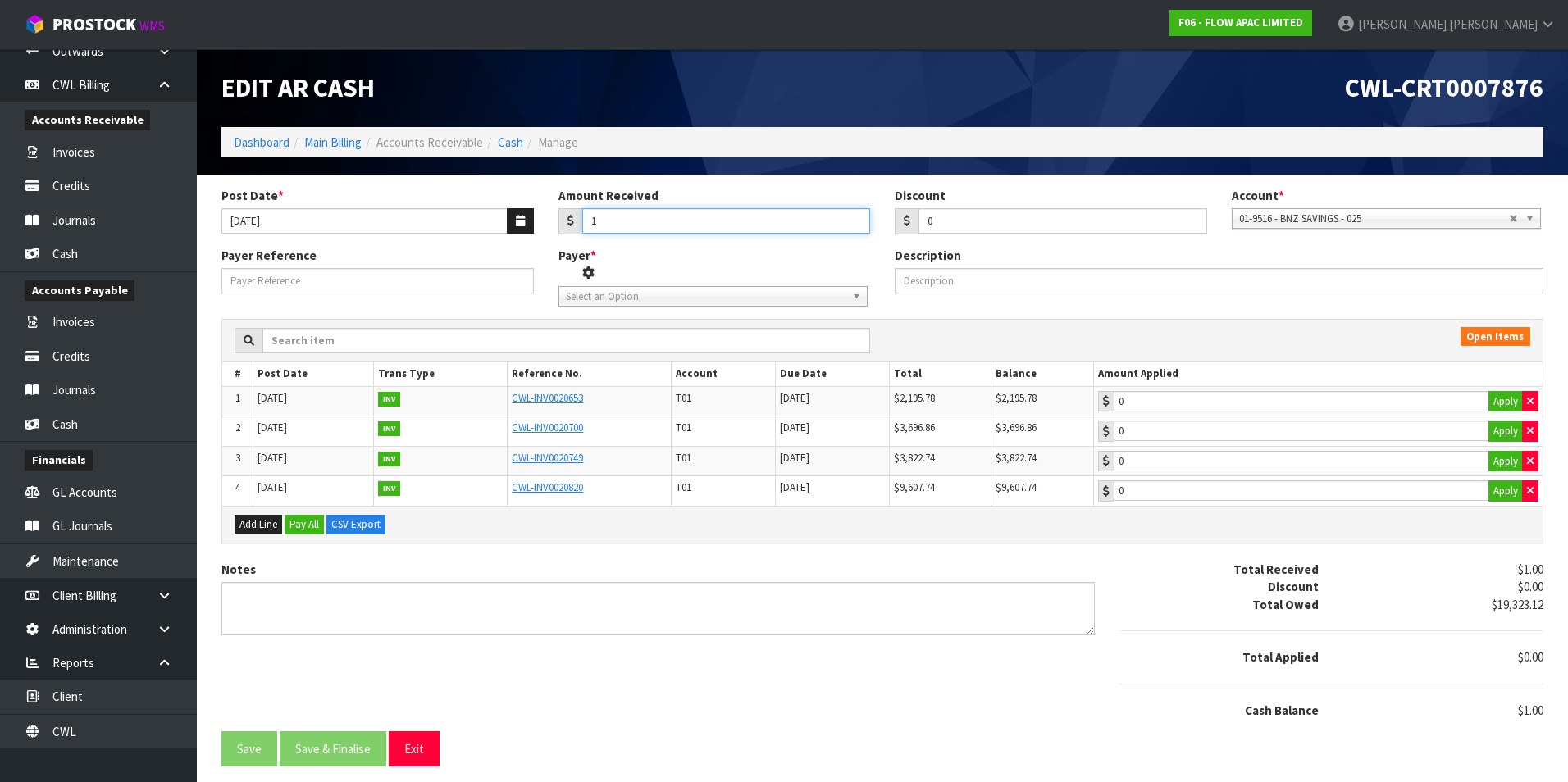
click at [654, 224] on input "1" at bounding box center [726, 220] width 289 height 25
type input "0"
click at [413, 746] on button "Exit" at bounding box center [414, 748] width 51 height 36
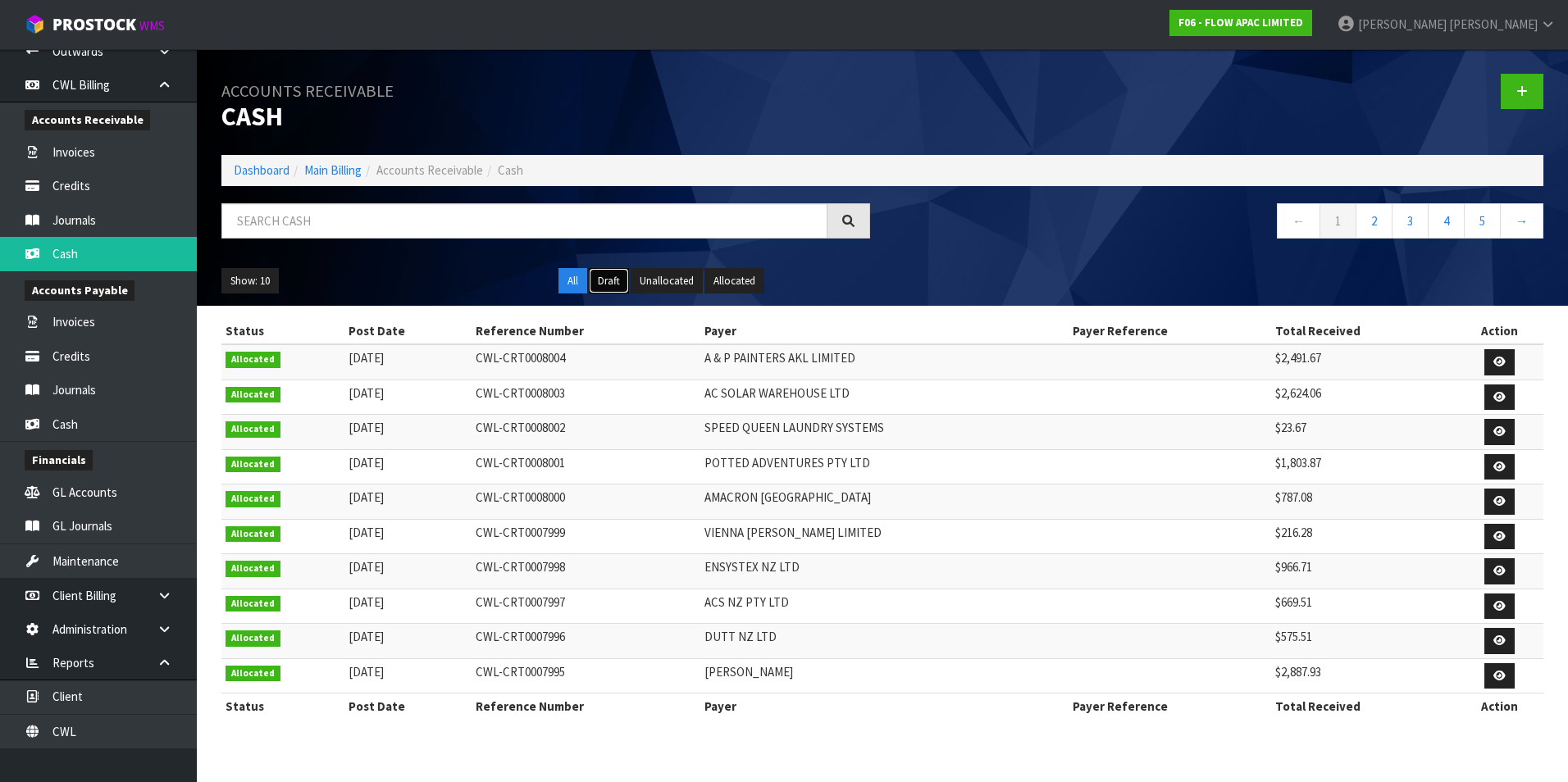
click at [613, 277] on button "Draft" at bounding box center [609, 281] width 40 height 26
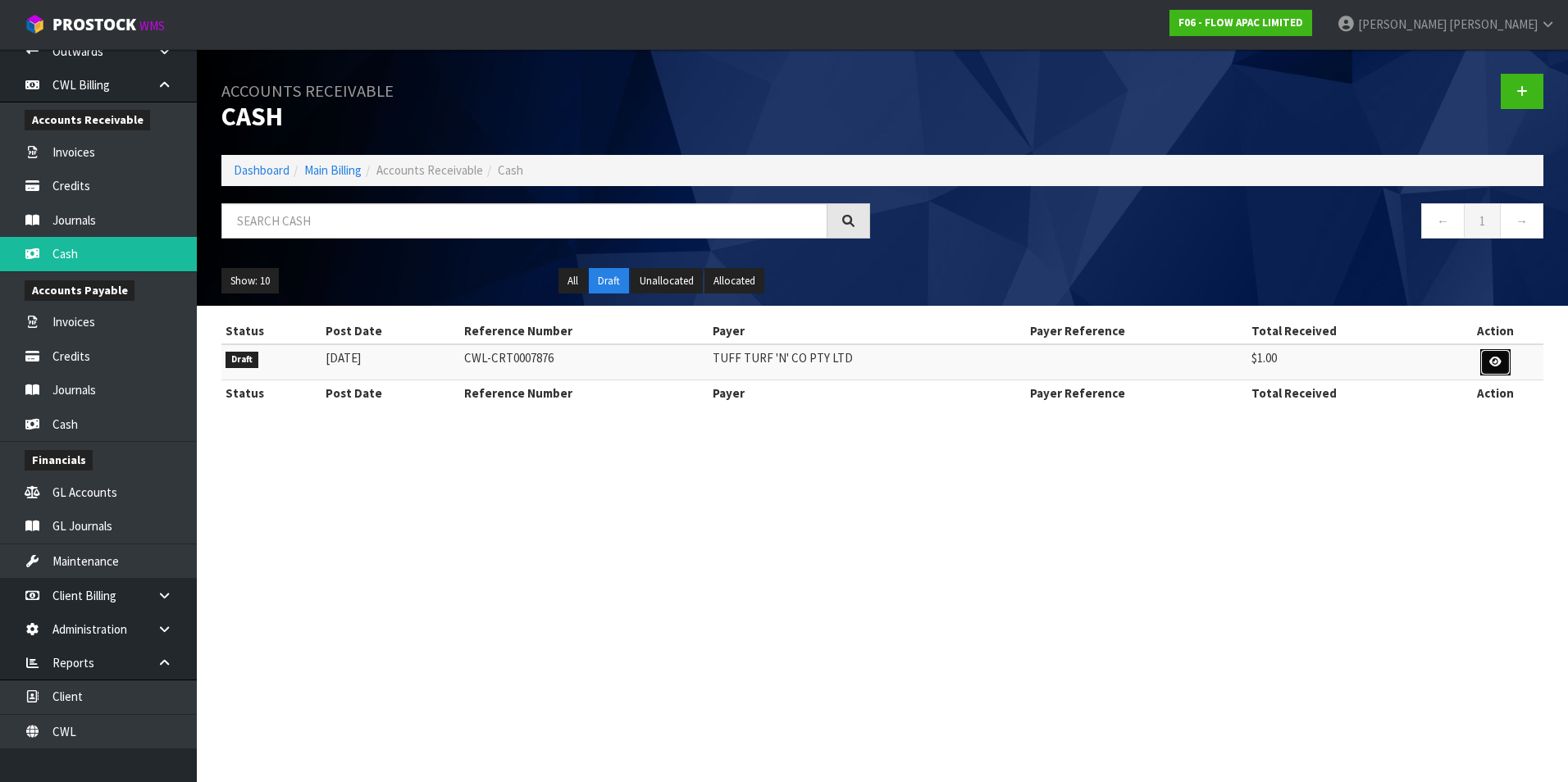
click at [1493, 362] on icon at bounding box center [1495, 362] width 12 height 10
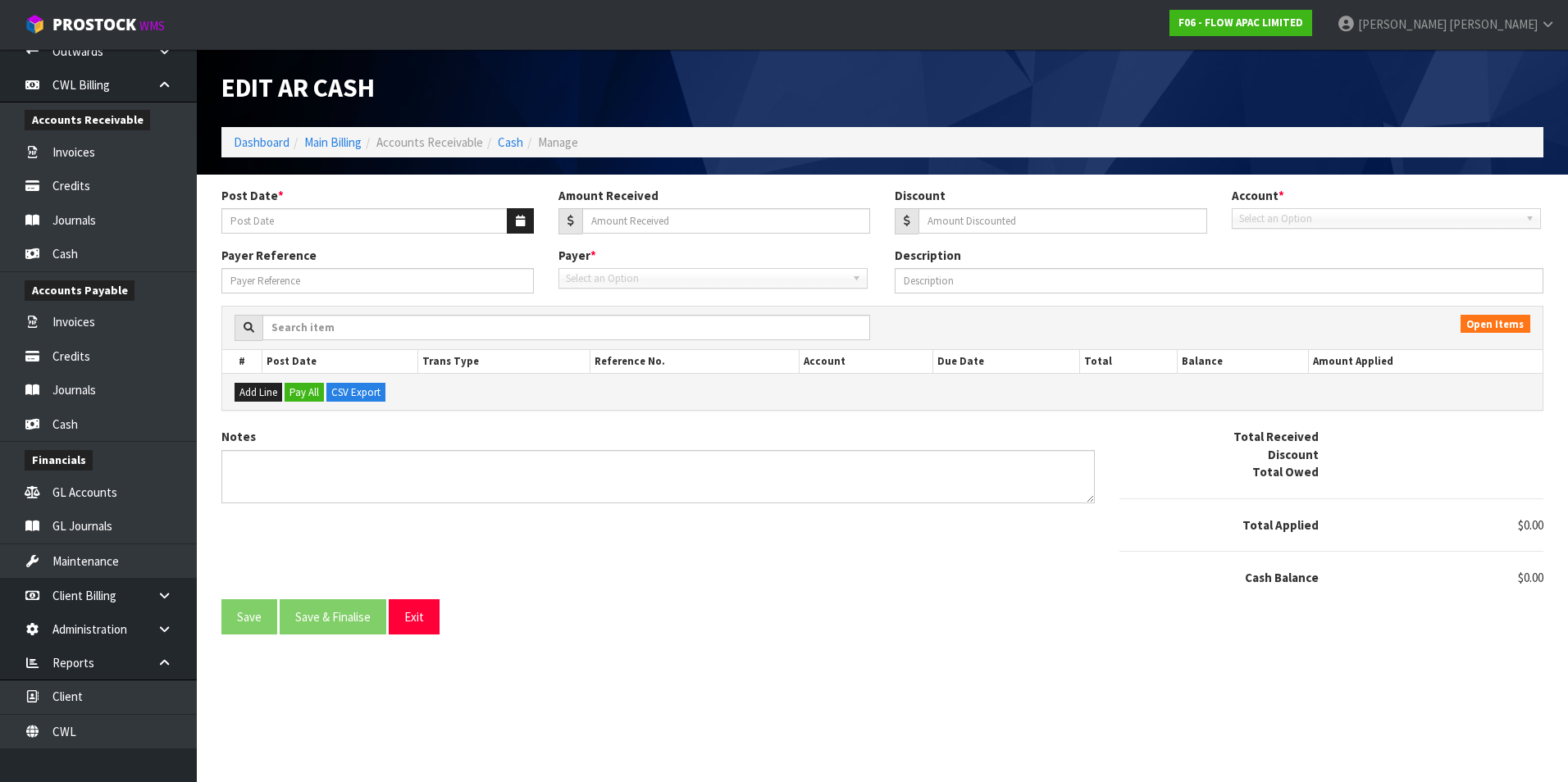
type input "[DATE]"
type input "1"
type input "0"
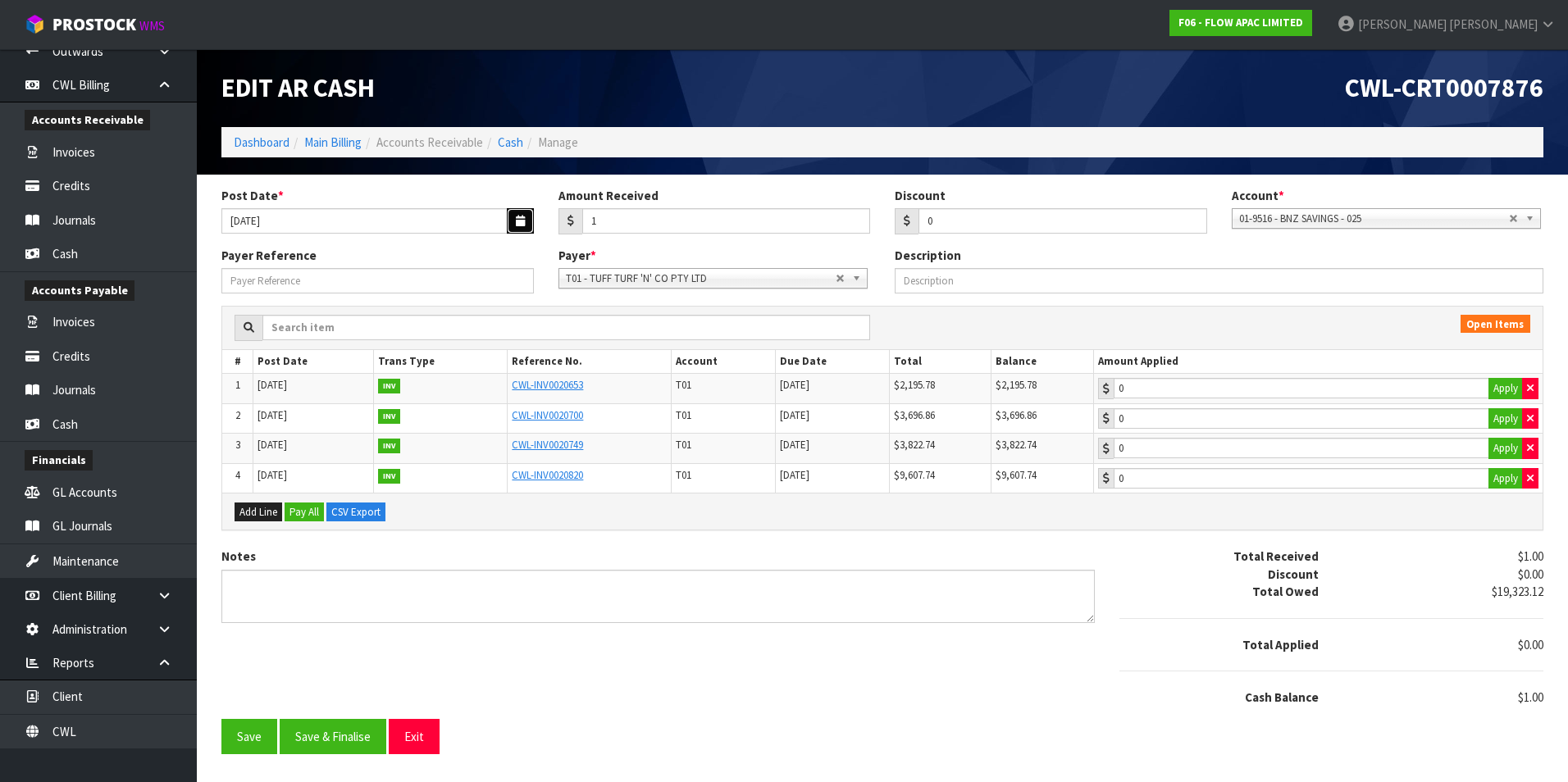
click at [516, 224] on icon "button" at bounding box center [520, 221] width 9 height 10
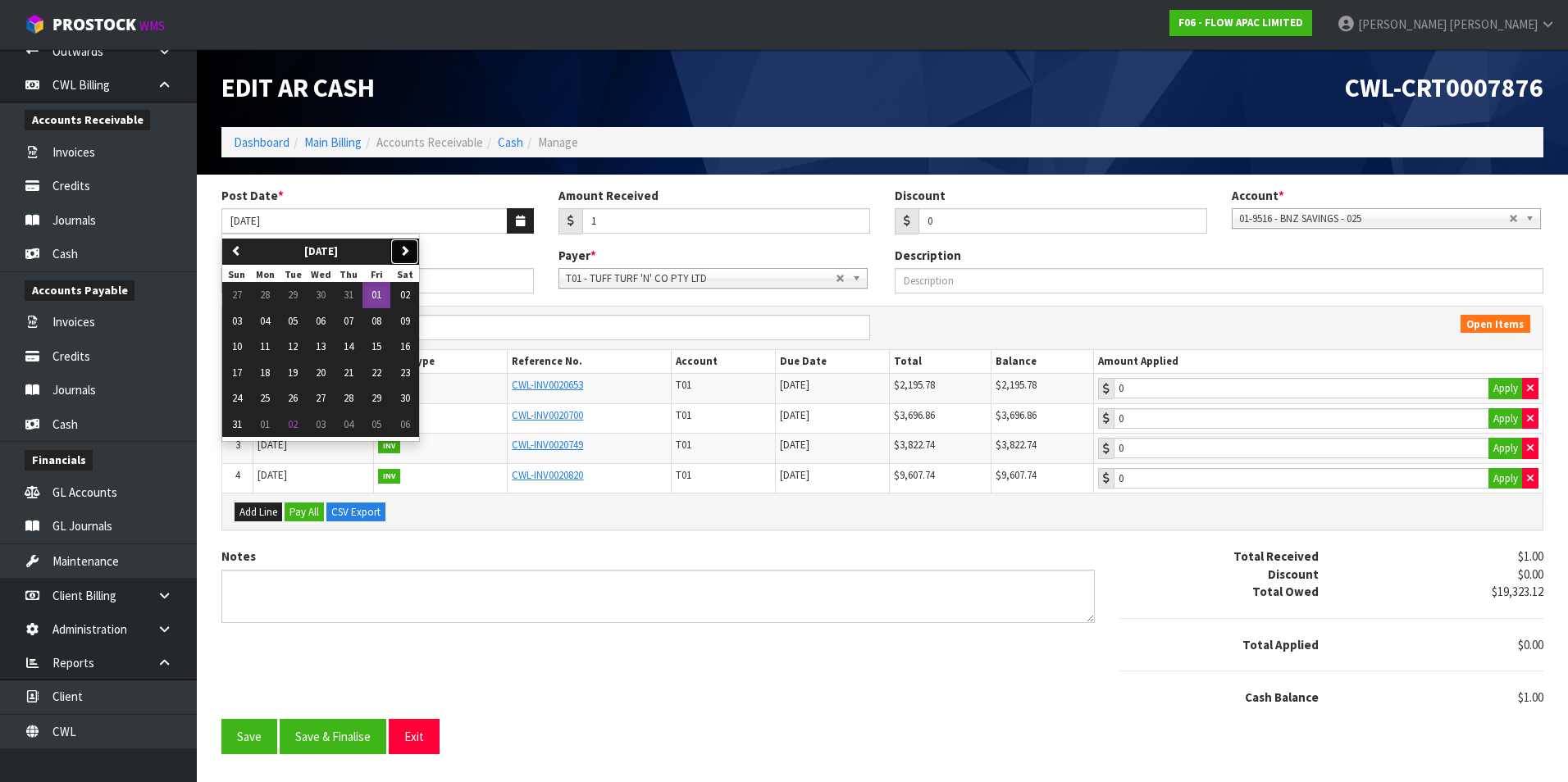
click at [410, 256] on icon "button" at bounding box center [404, 251] width 10 height 10
click at [382, 290] on span "05" at bounding box center [376, 295] width 10 height 14
type input "[DATE]"
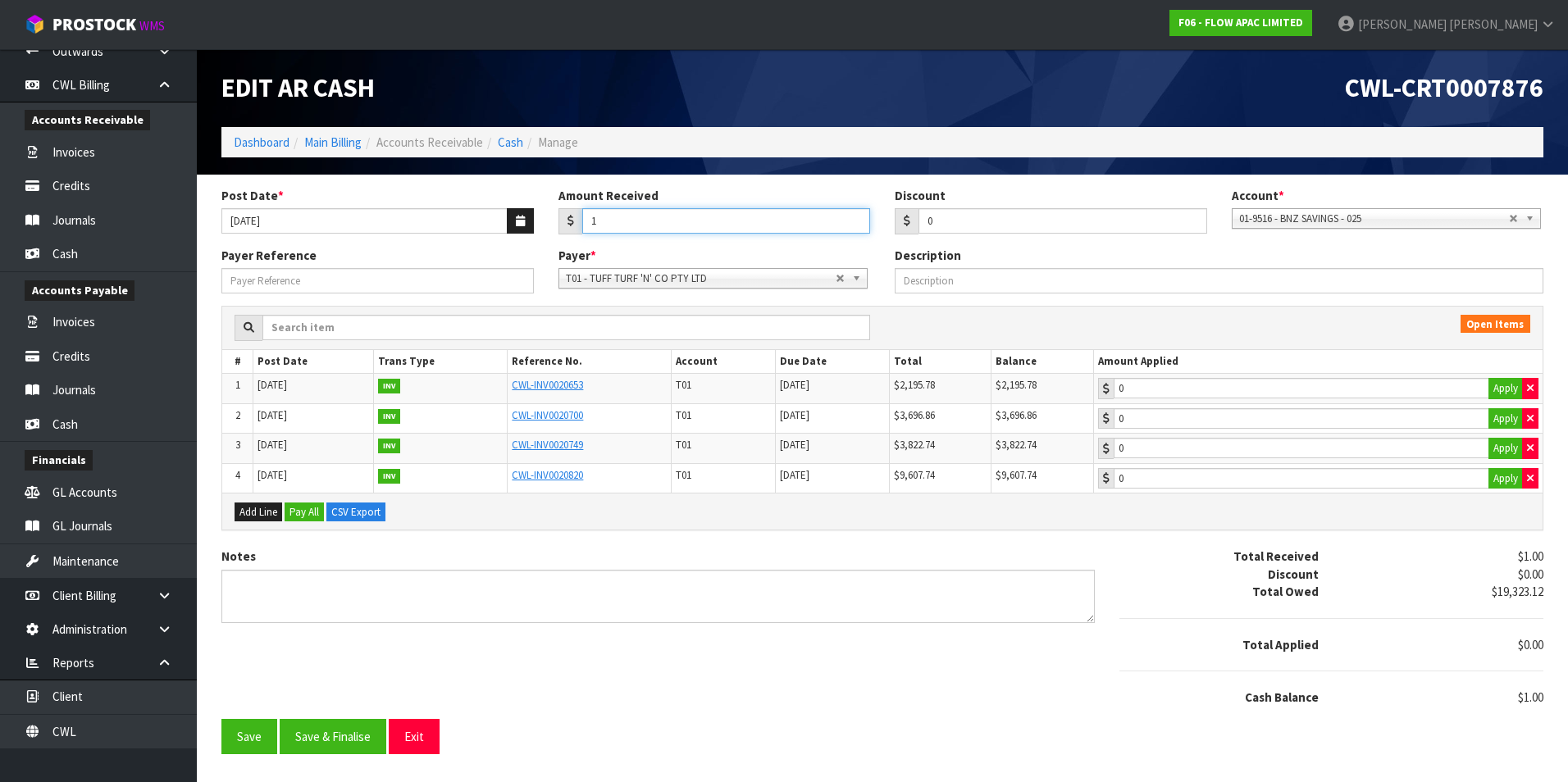
click at [616, 220] on input "1" at bounding box center [726, 220] width 289 height 25
click at [252, 734] on button "Save" at bounding box center [249, 736] width 56 height 36
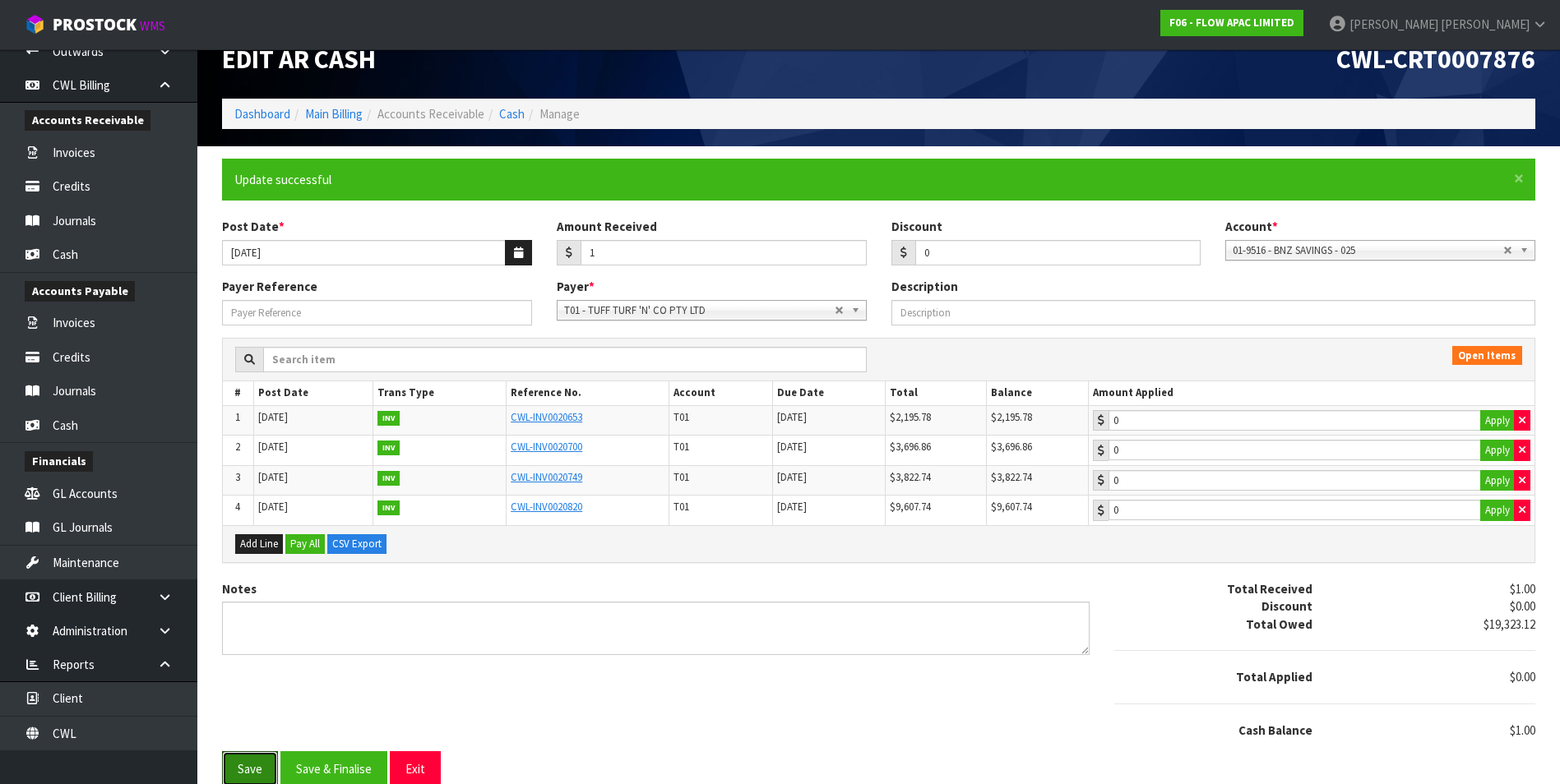
scroll to position [43, 0]
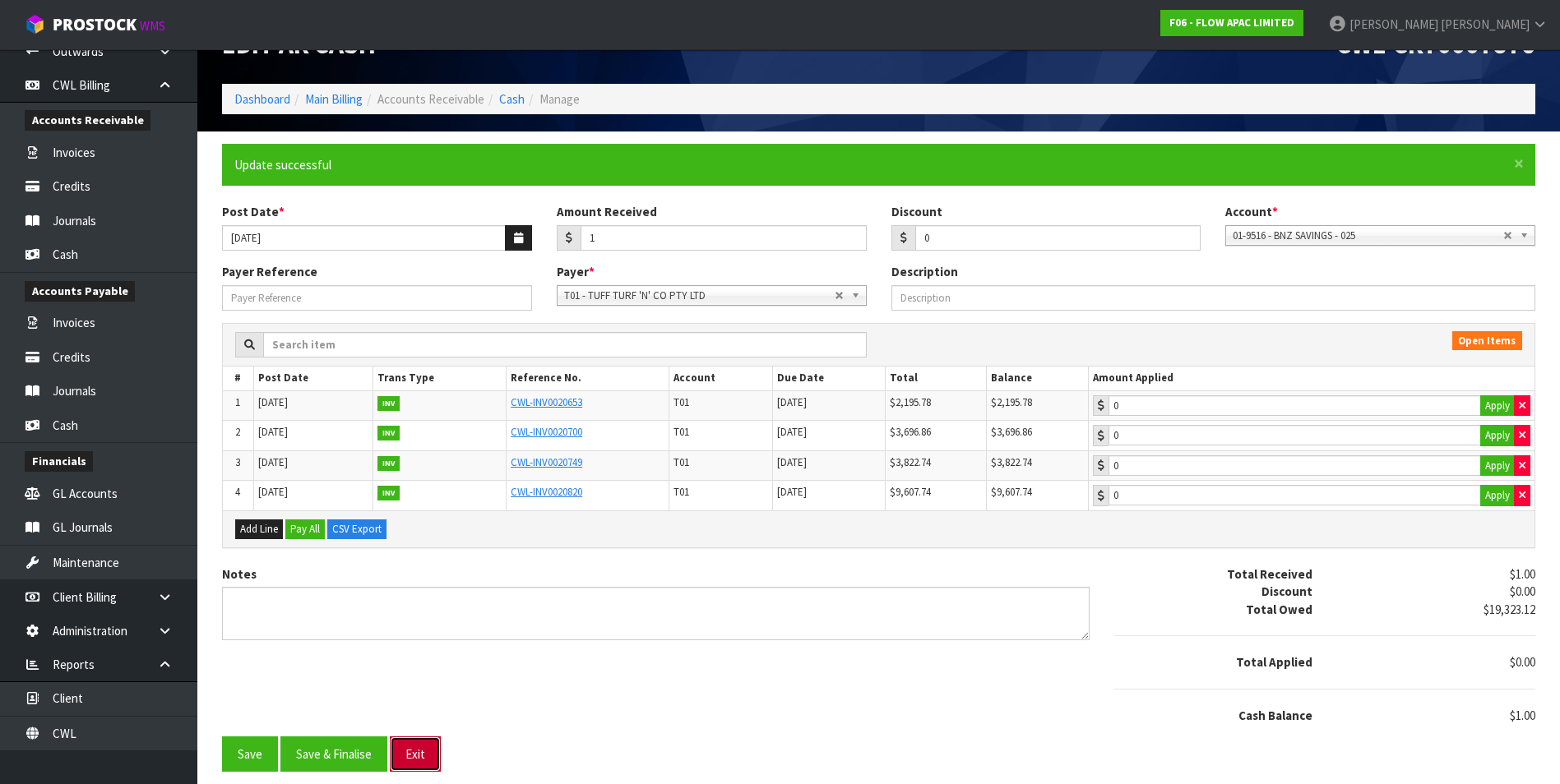
click at [410, 754] on button "Exit" at bounding box center [415, 754] width 51 height 36
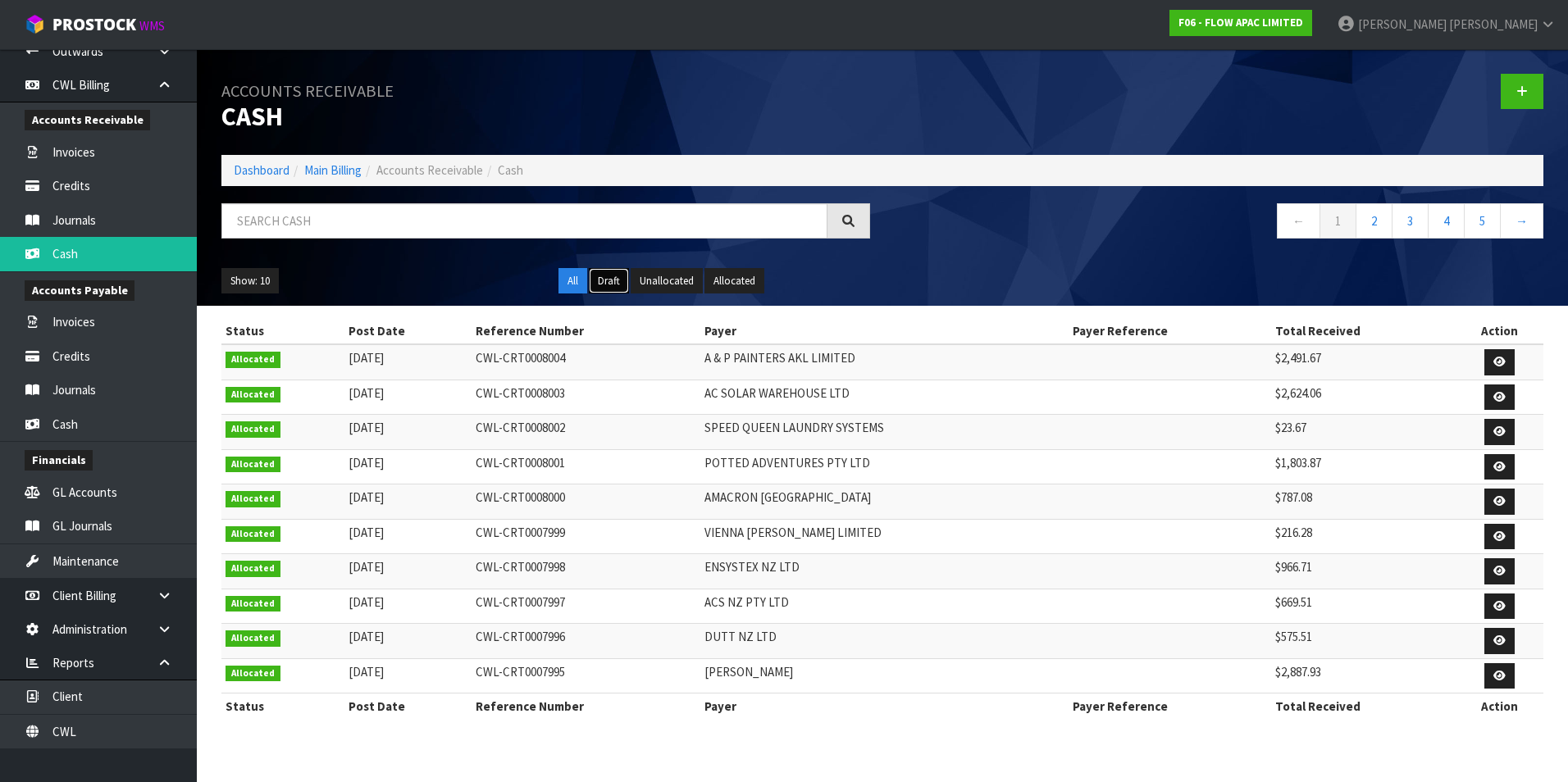
click at [606, 277] on button "Draft" at bounding box center [609, 281] width 40 height 26
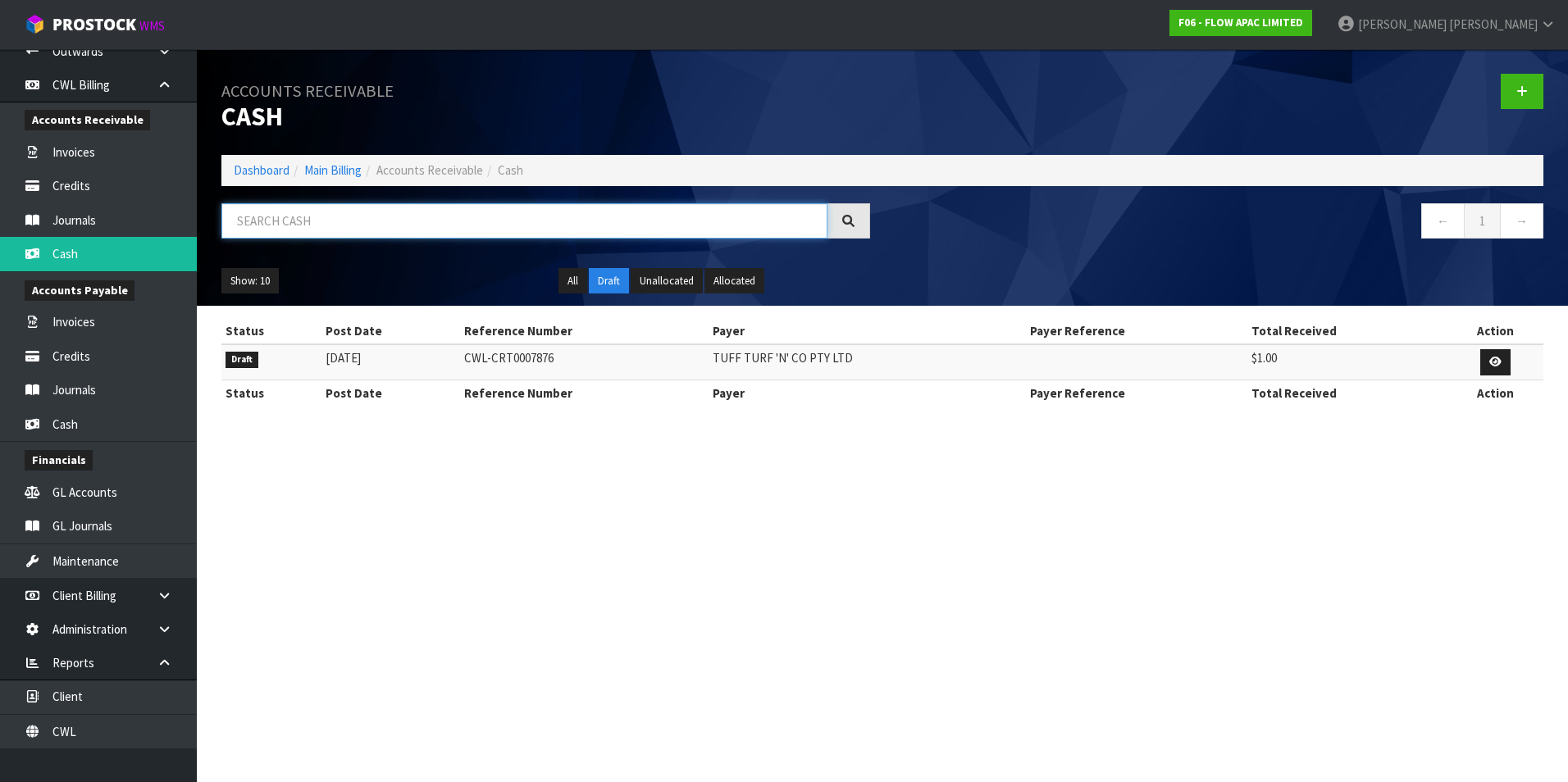
click at [438, 218] on input "text" at bounding box center [524, 220] width 606 height 36
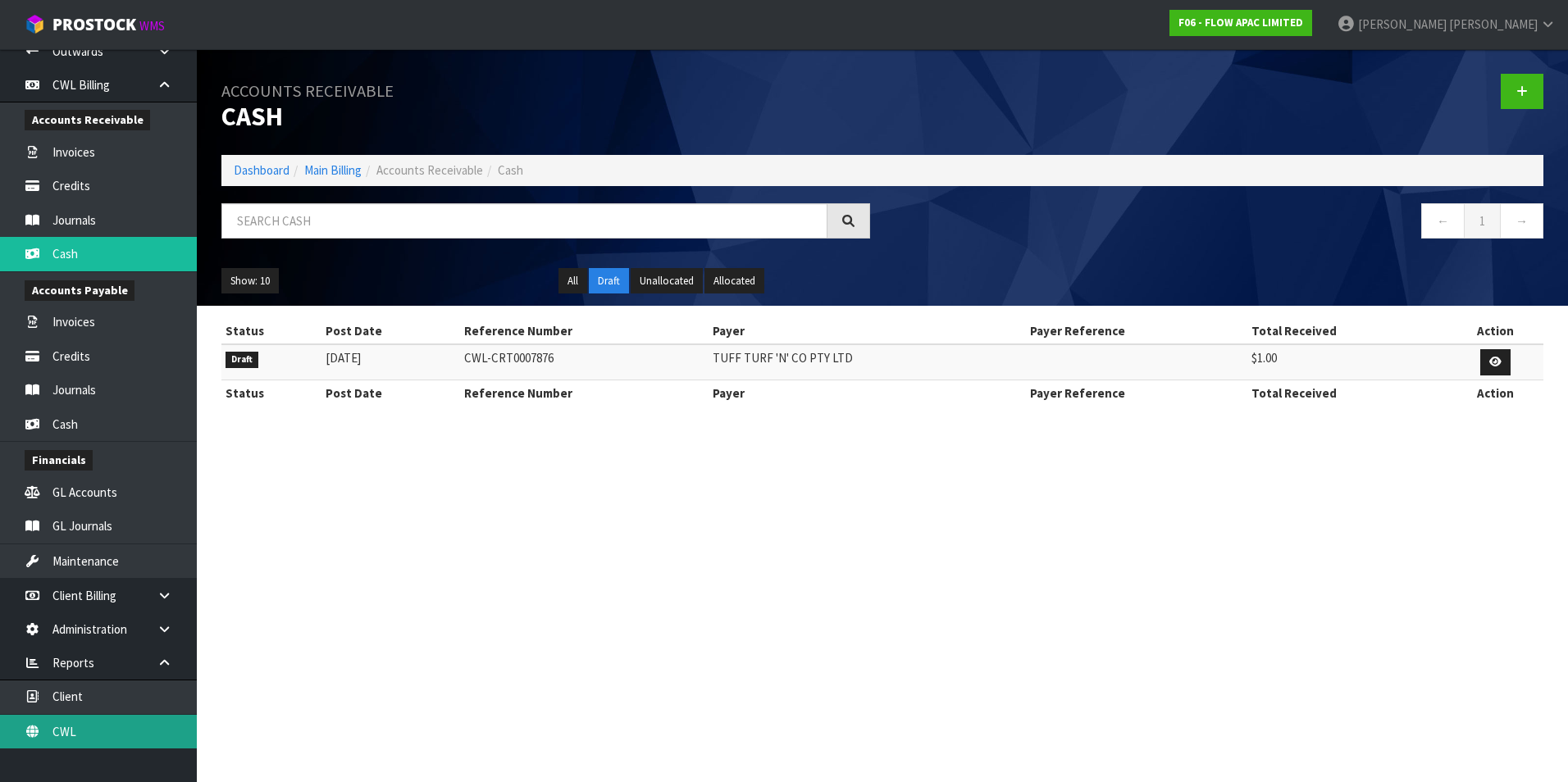
click at [120, 735] on link "CWL" at bounding box center [98, 732] width 197 height 34
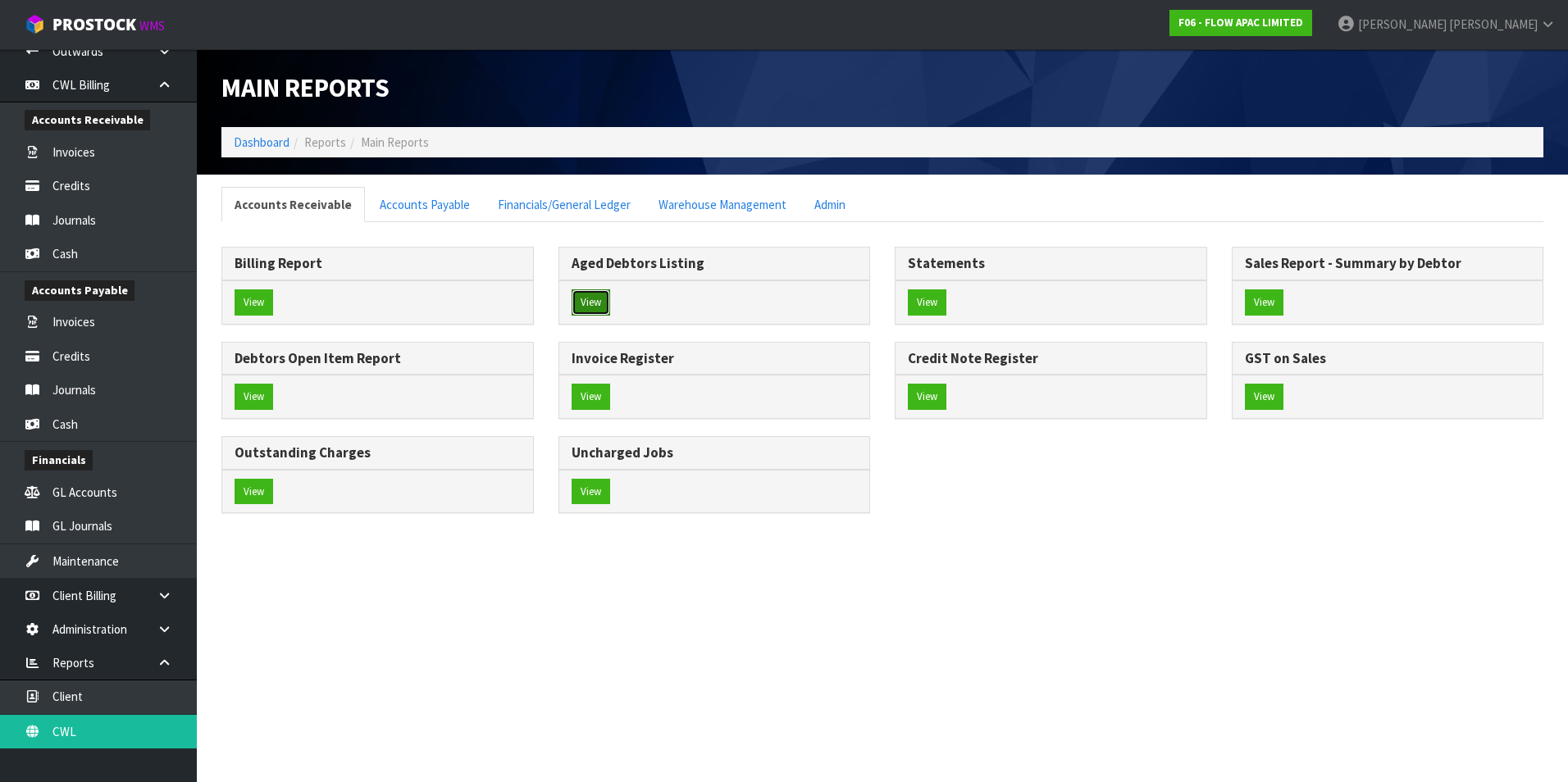
click at [596, 303] on button "View" at bounding box center [591, 303] width 38 height 26
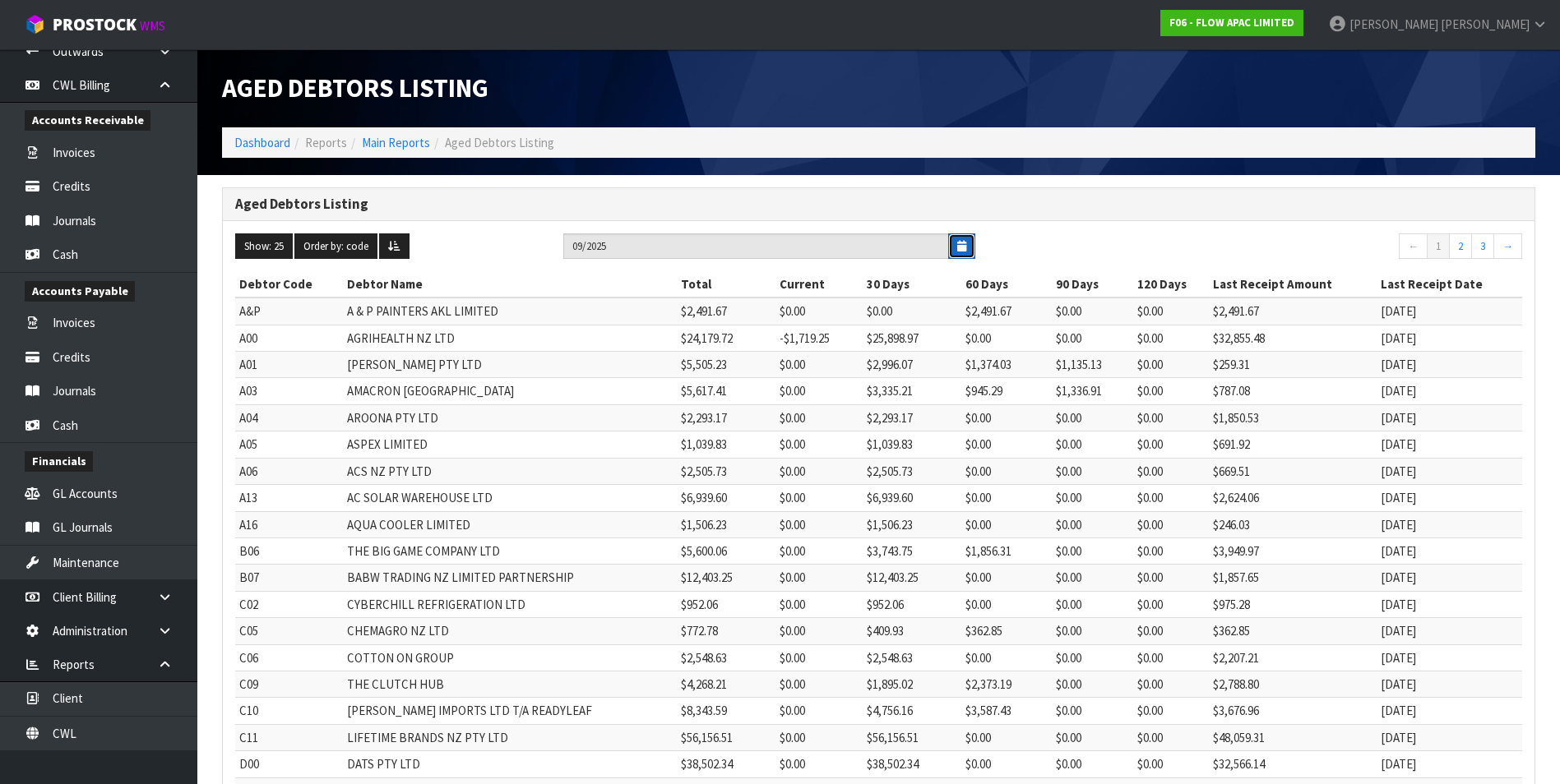
click at [956, 243] on button "button" at bounding box center [961, 246] width 27 height 25
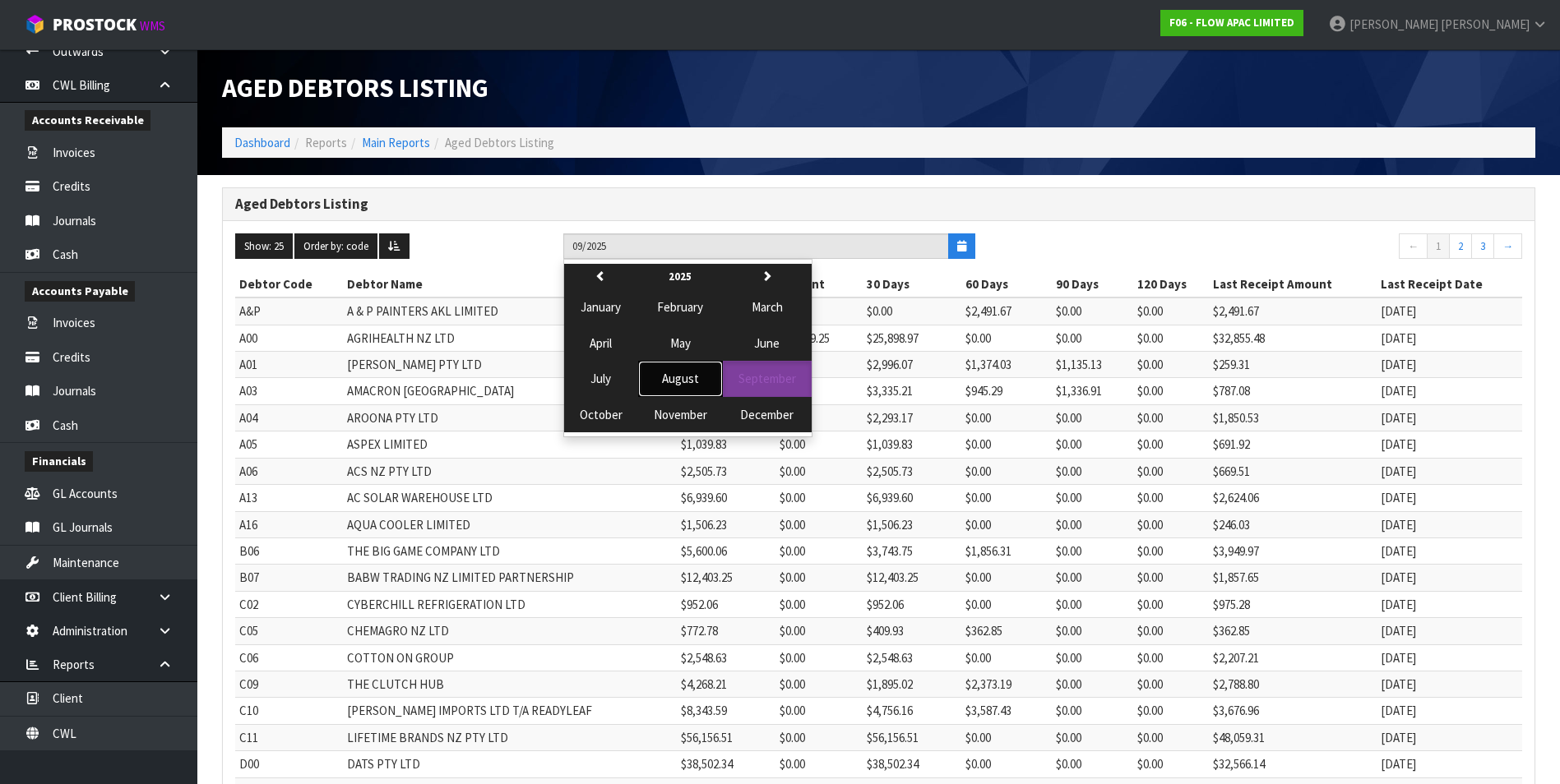
click at [690, 374] on span "August" at bounding box center [680, 378] width 37 height 16
type input "08/2025"
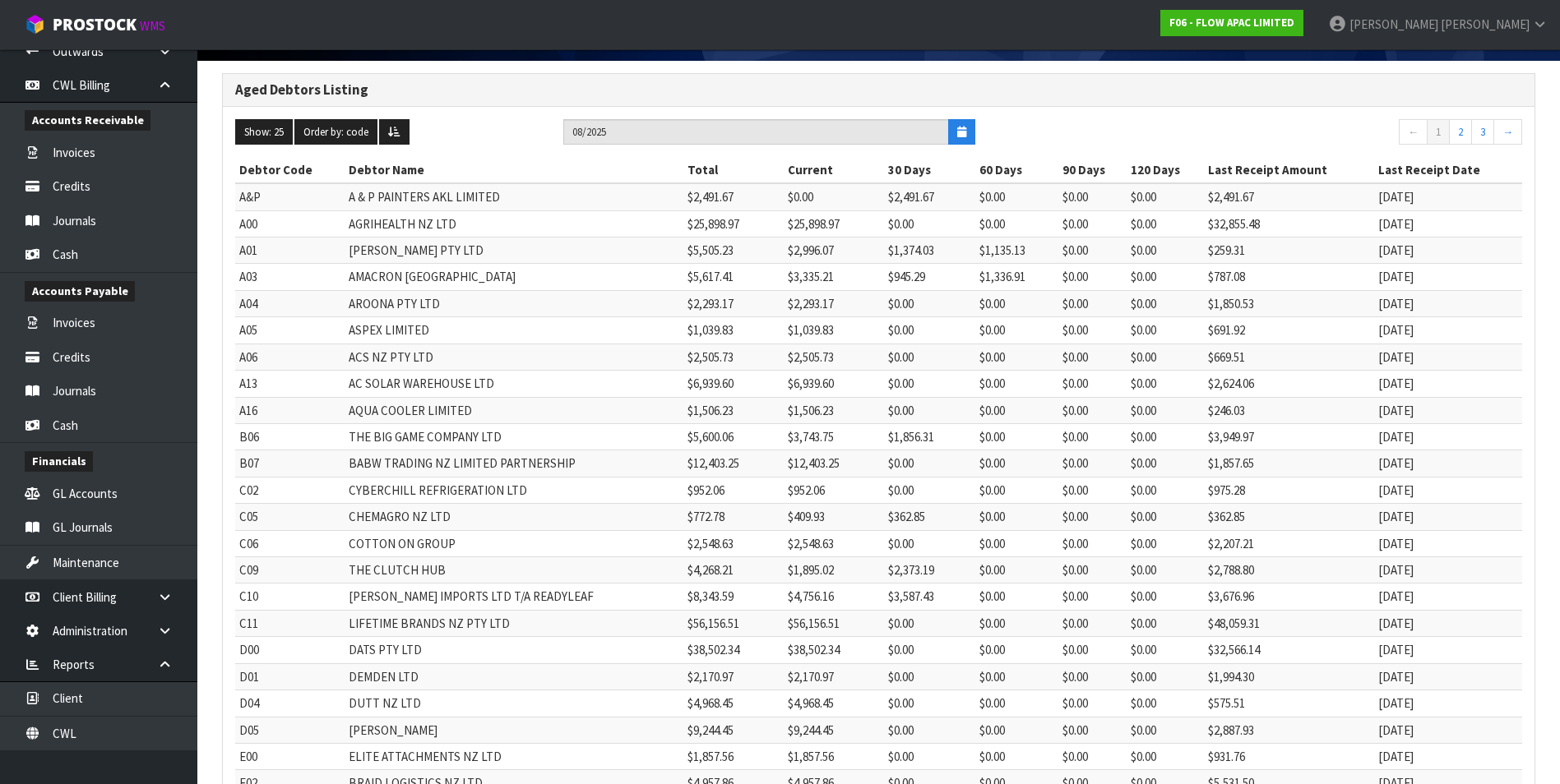
scroll to position [309, 0]
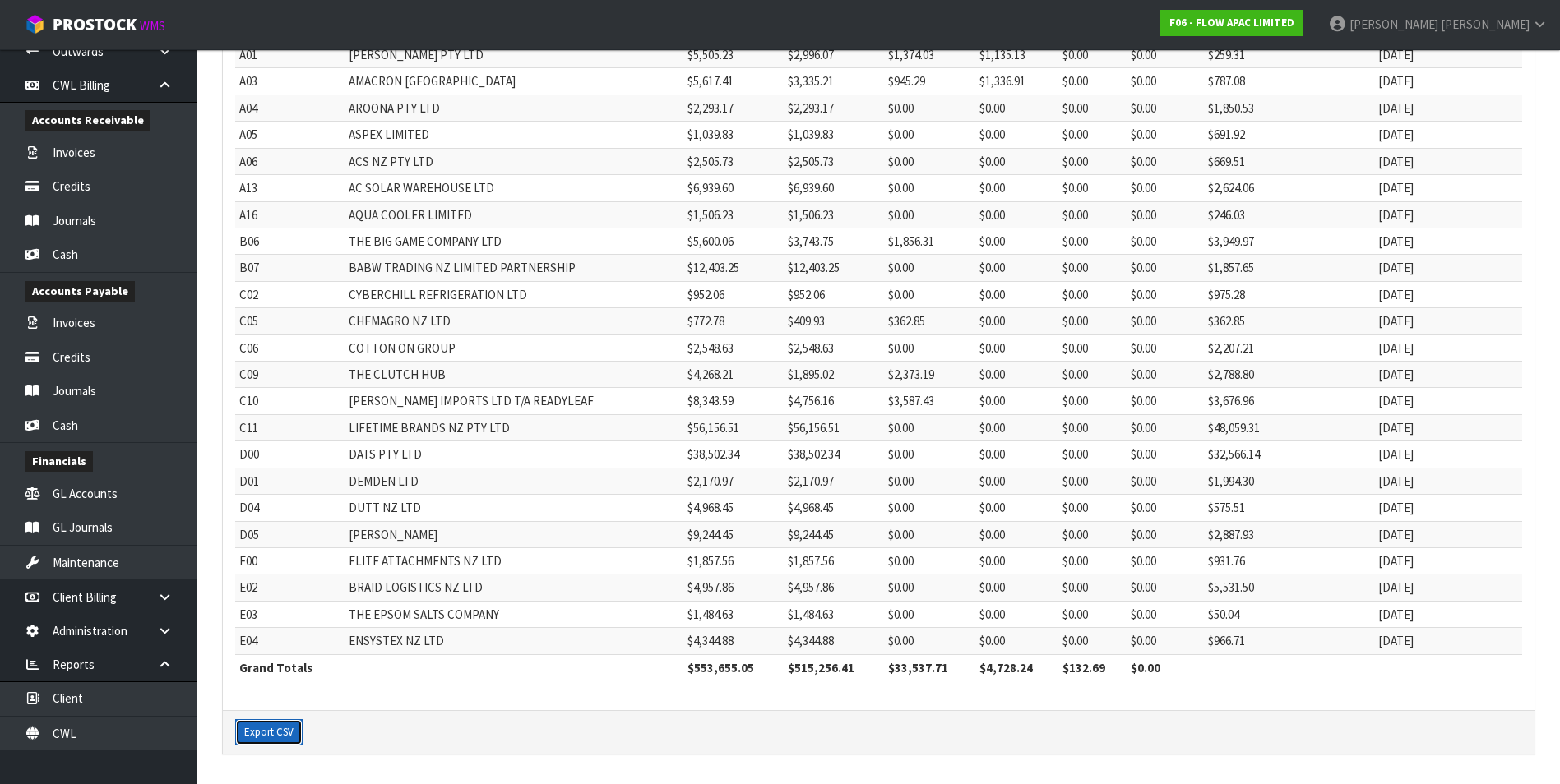
click at [254, 736] on button "Export CSV" at bounding box center [269, 732] width 68 height 26
